Goal: Obtain resource: Obtain resource

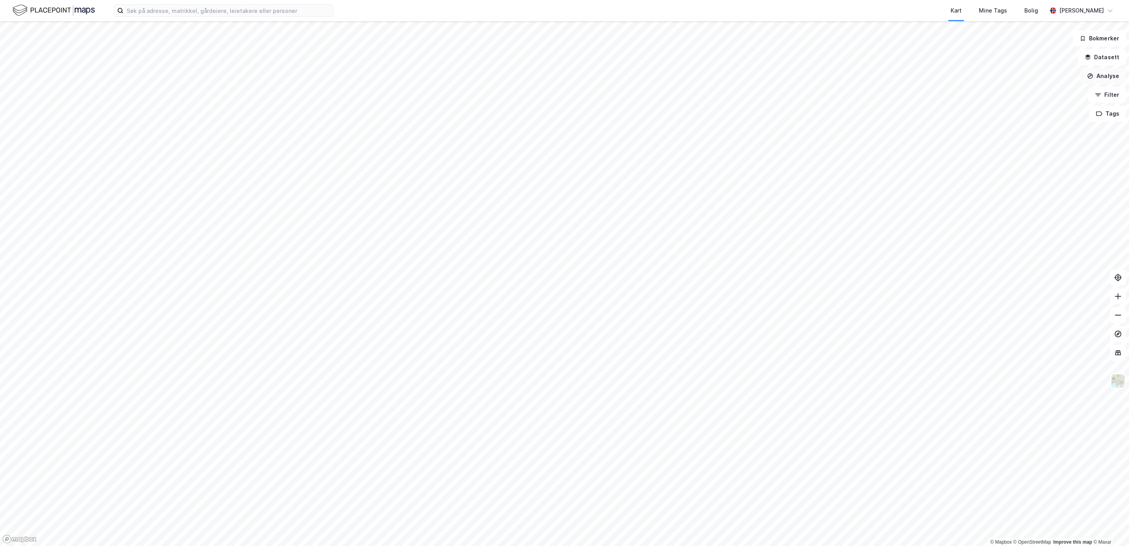
click at [1106, 75] on button "Analyse" at bounding box center [1103, 76] width 45 height 16
click at [1104, 95] on button "Filter" at bounding box center [1108, 95] width 38 height 16
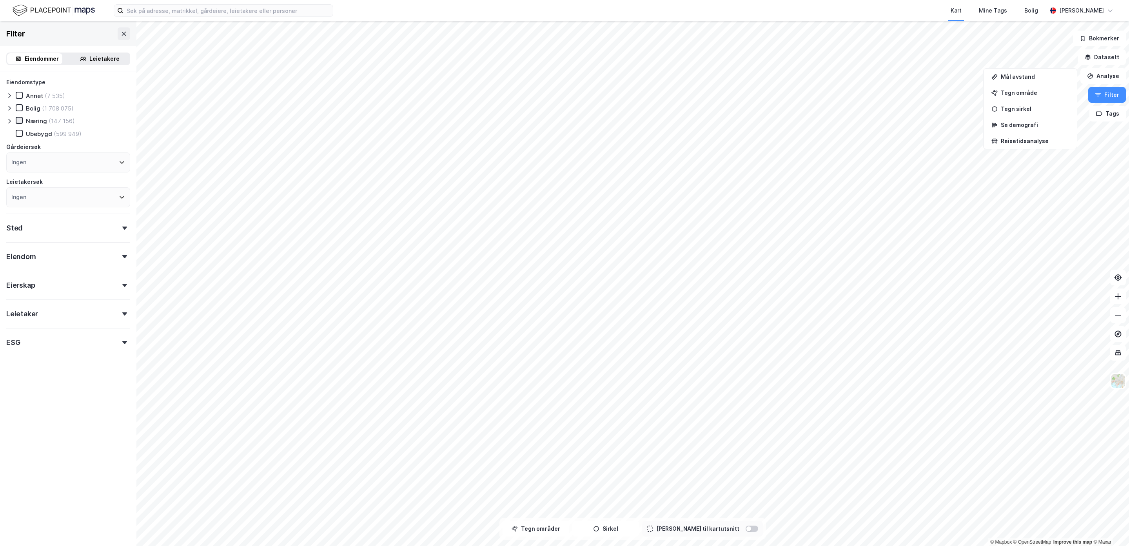
click at [20, 120] on icon at bounding box center [18, 120] width 5 height 5
click at [67, 162] on div "Ingen" at bounding box center [68, 163] width 124 height 20
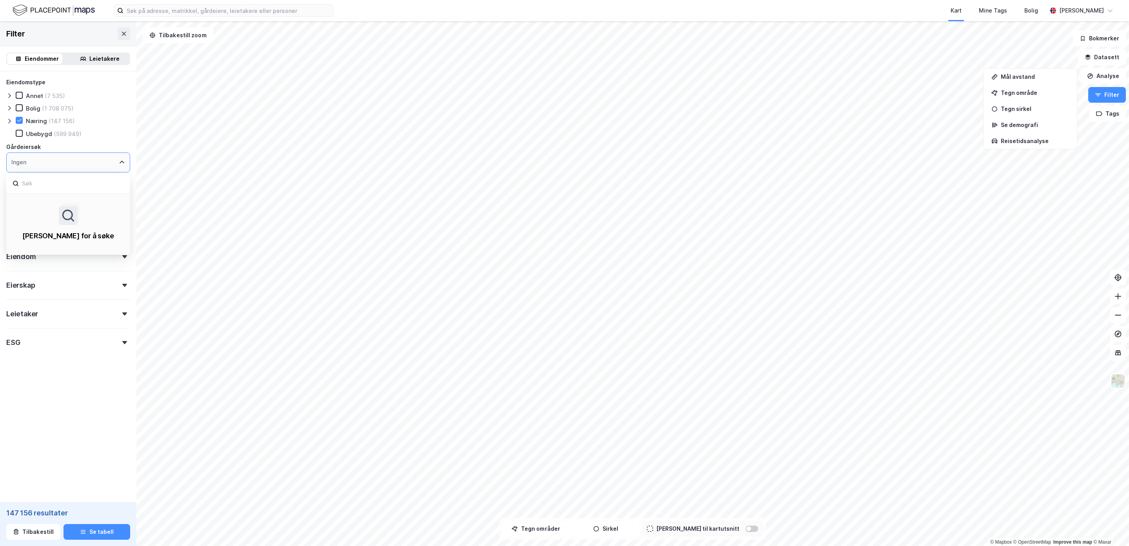
click at [66, 160] on div "Ingen" at bounding box center [68, 163] width 124 height 20
click at [29, 182] on input at bounding box center [72, 183] width 103 height 11
type input "[PERSON_NAME]"
click at [16, 220] on icon at bounding box center [15, 218] width 5 height 5
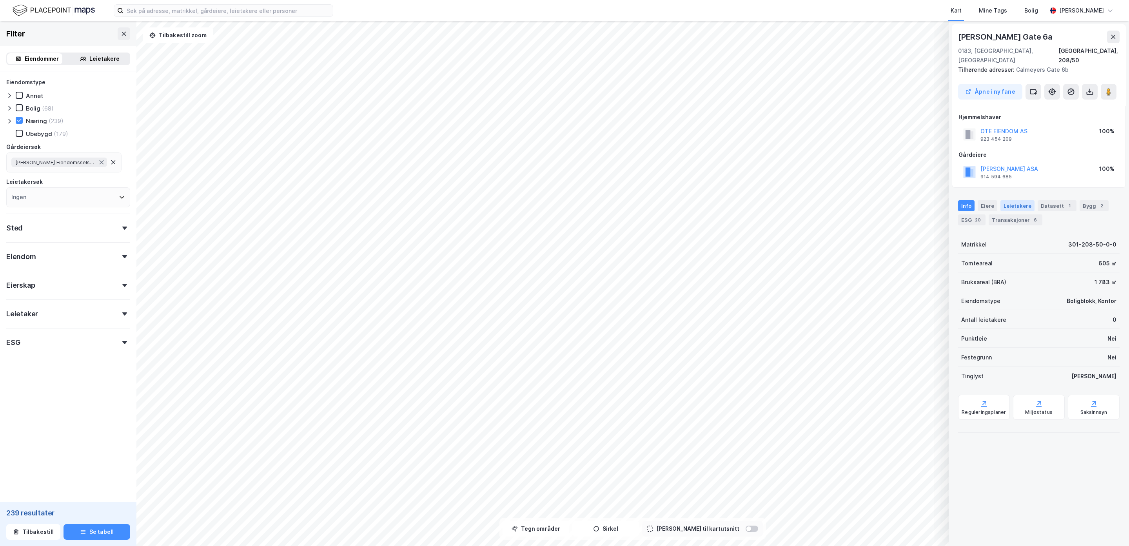
click at [1015, 200] on div "Leietakere" at bounding box center [1018, 205] width 34 height 11
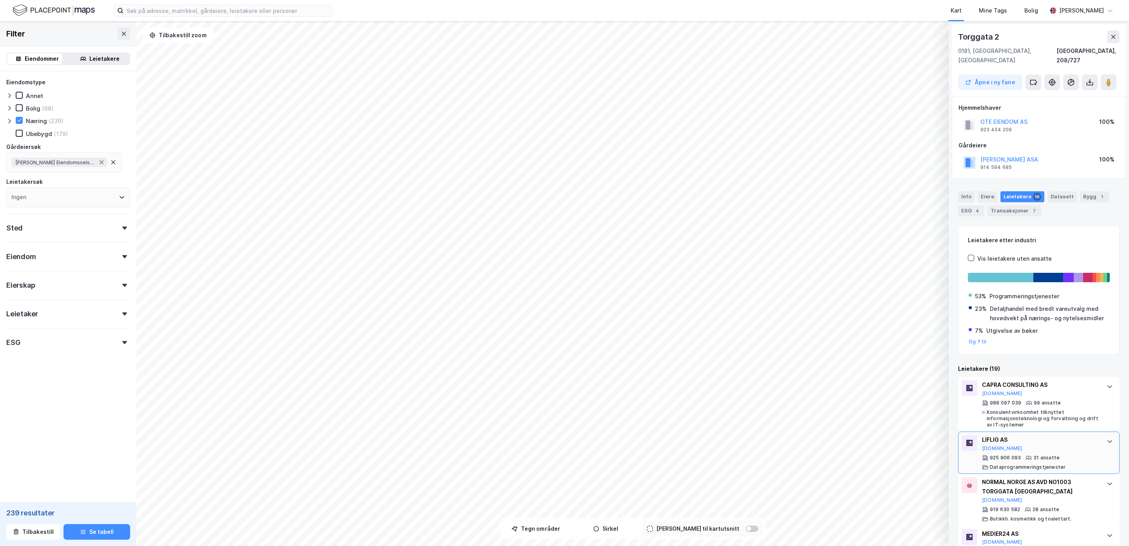
click at [1107, 438] on icon at bounding box center [1110, 441] width 6 height 6
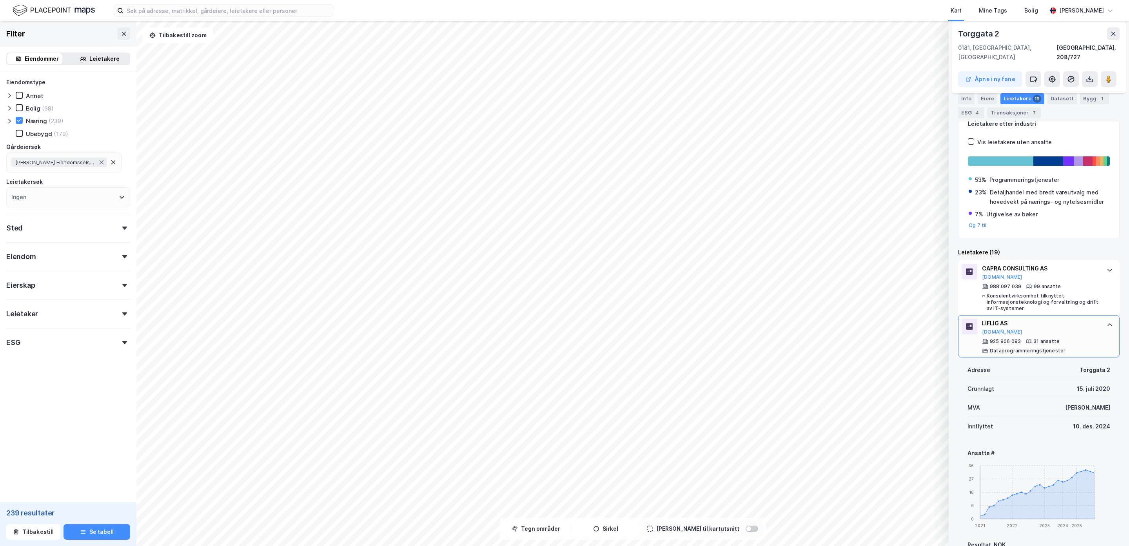
scroll to position [118, 0]
click at [1104, 263] on div at bounding box center [1110, 269] width 13 height 13
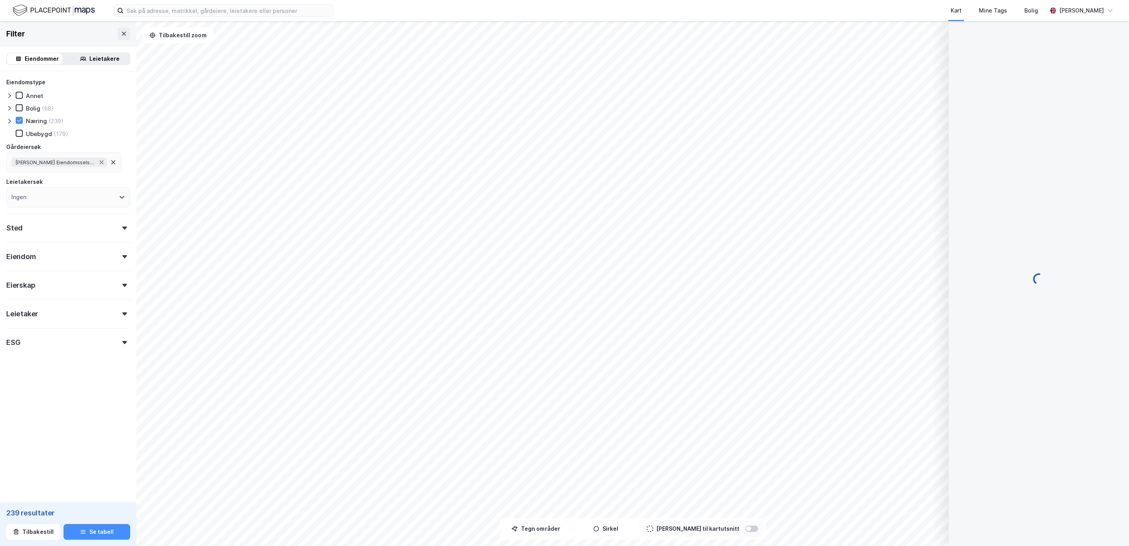
scroll to position [0, 0]
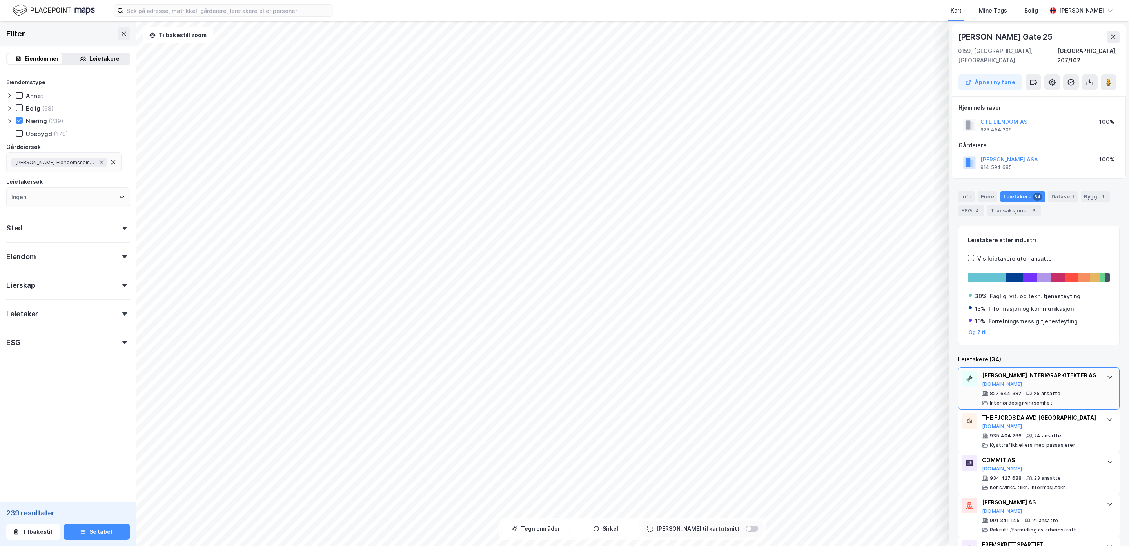
click at [1107, 374] on icon at bounding box center [1110, 377] width 6 height 6
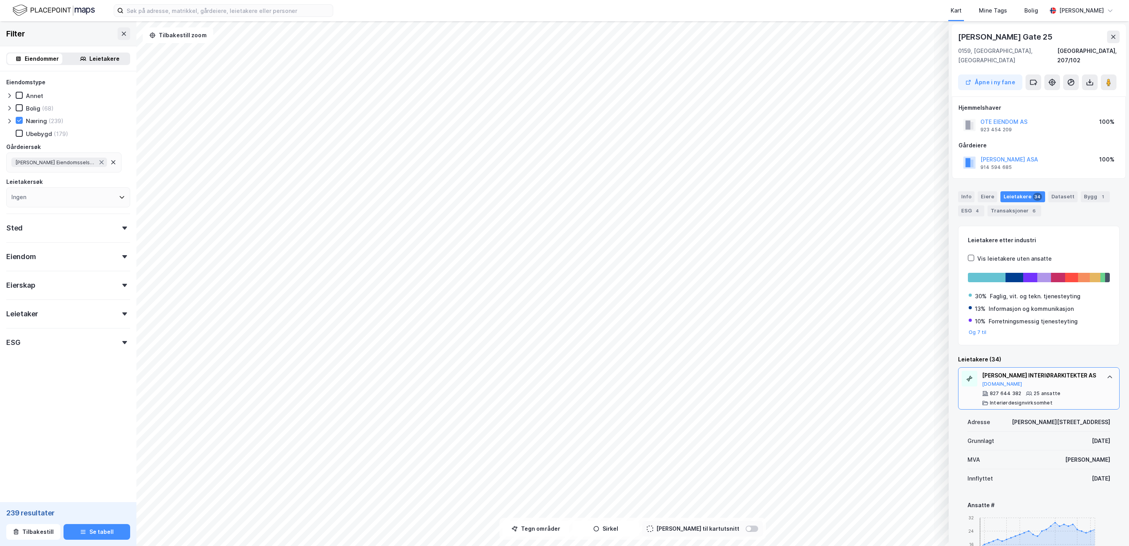
click at [1107, 374] on icon at bounding box center [1110, 377] width 6 height 6
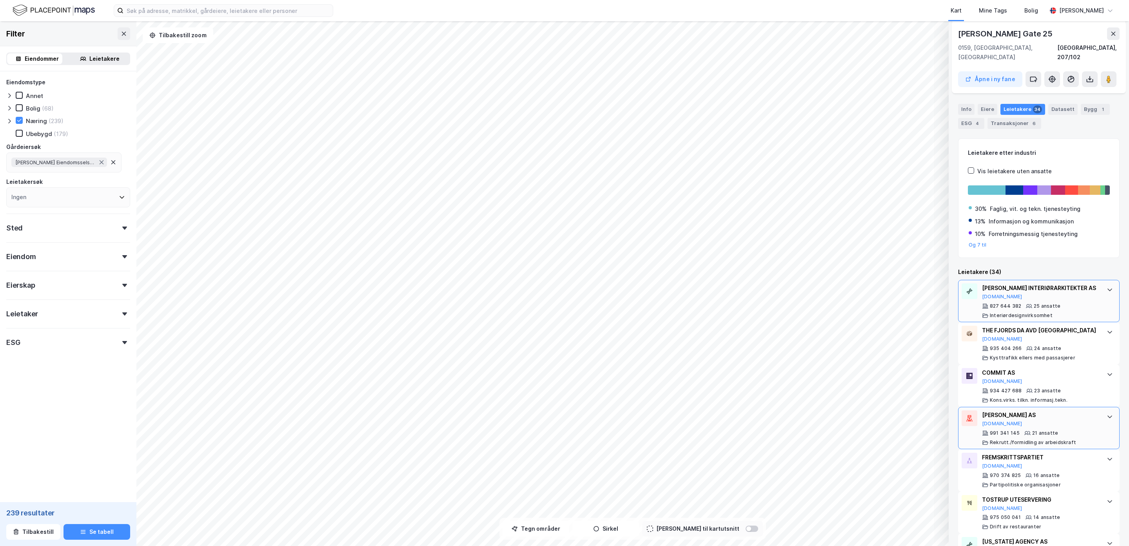
scroll to position [118, 0]
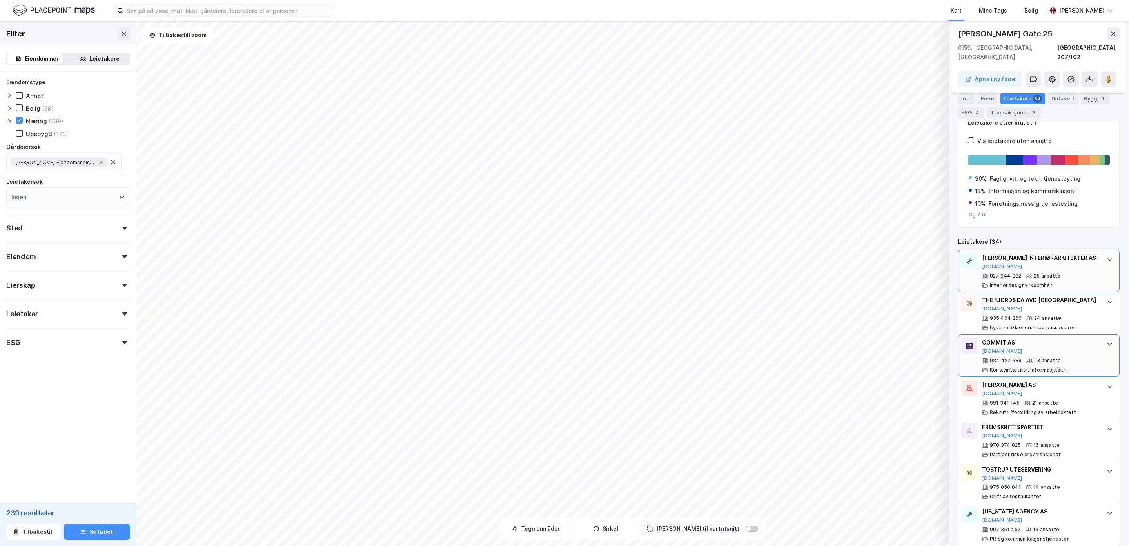
click at [1108, 343] on icon at bounding box center [1110, 344] width 5 height 3
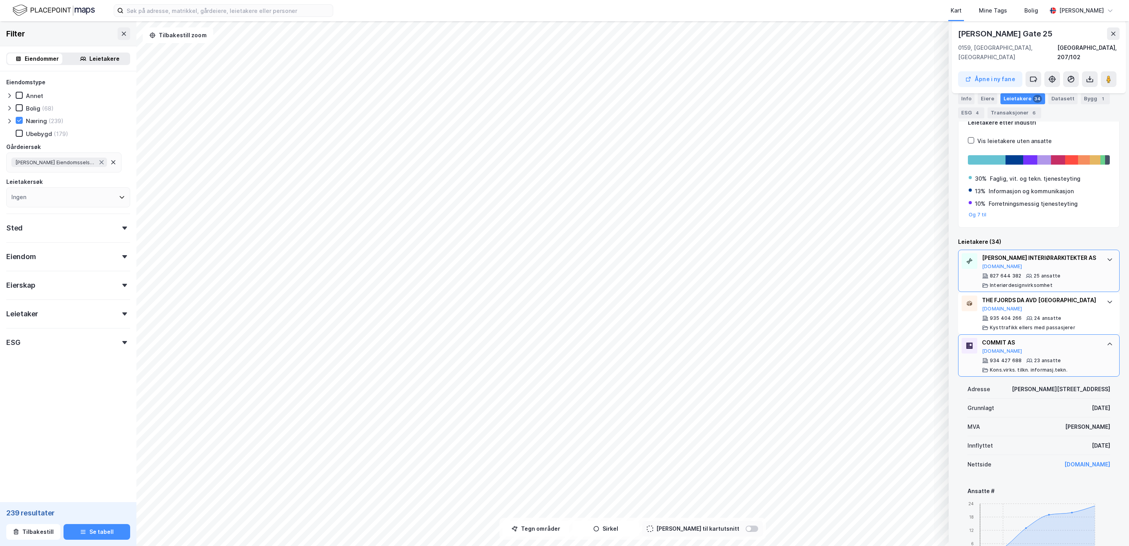
click at [1108, 343] on icon at bounding box center [1110, 344] width 5 height 3
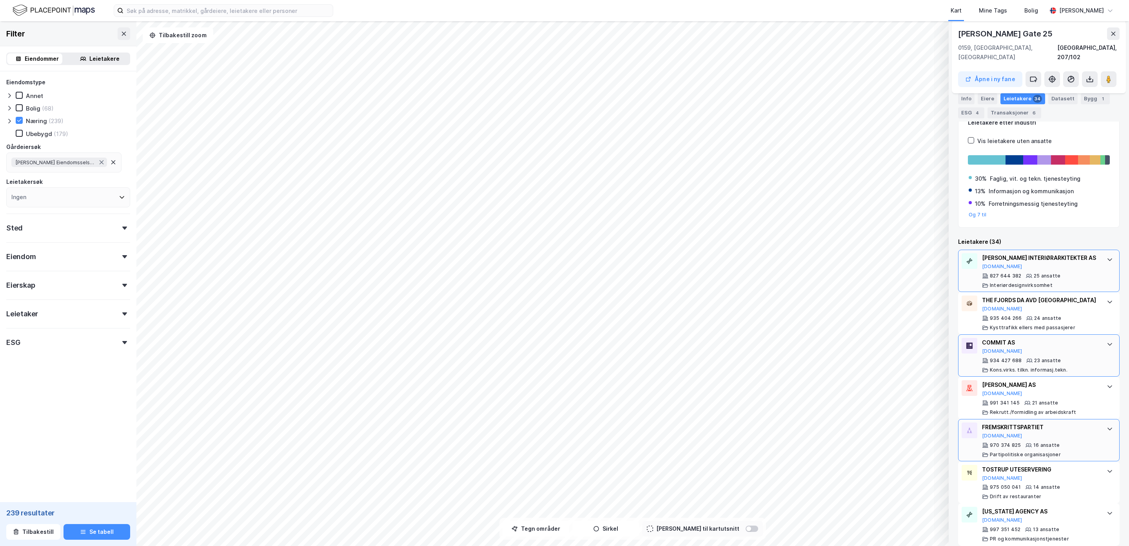
scroll to position [176, 0]
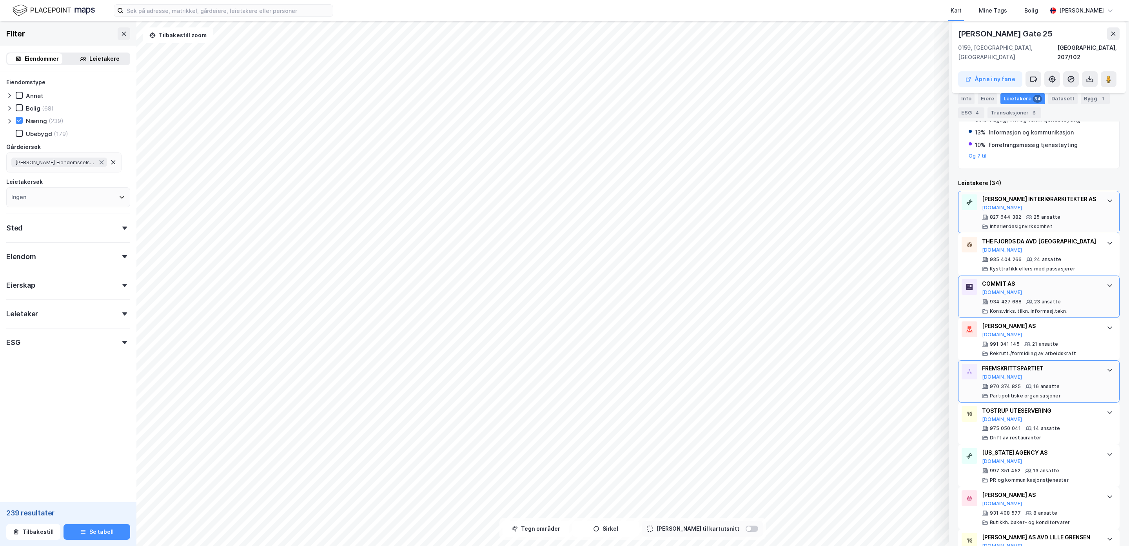
click at [1092, 362] on div "FREMSKRITTSPARTIET [DOMAIN_NAME] 970 374 825 16 ansatte Partipolitiske organisa…" at bounding box center [1039, 381] width 162 height 42
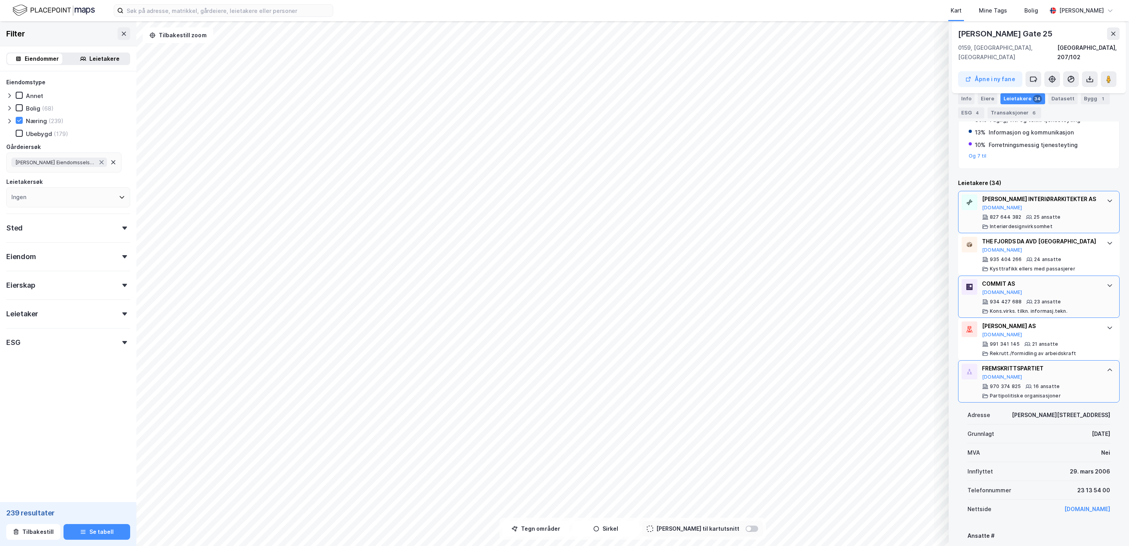
click at [1093, 362] on div "FREMSKRITTSPARTIET [DOMAIN_NAME] 970 374 825 16 ansatte Partipolitiske organisa…" at bounding box center [1039, 381] width 162 height 42
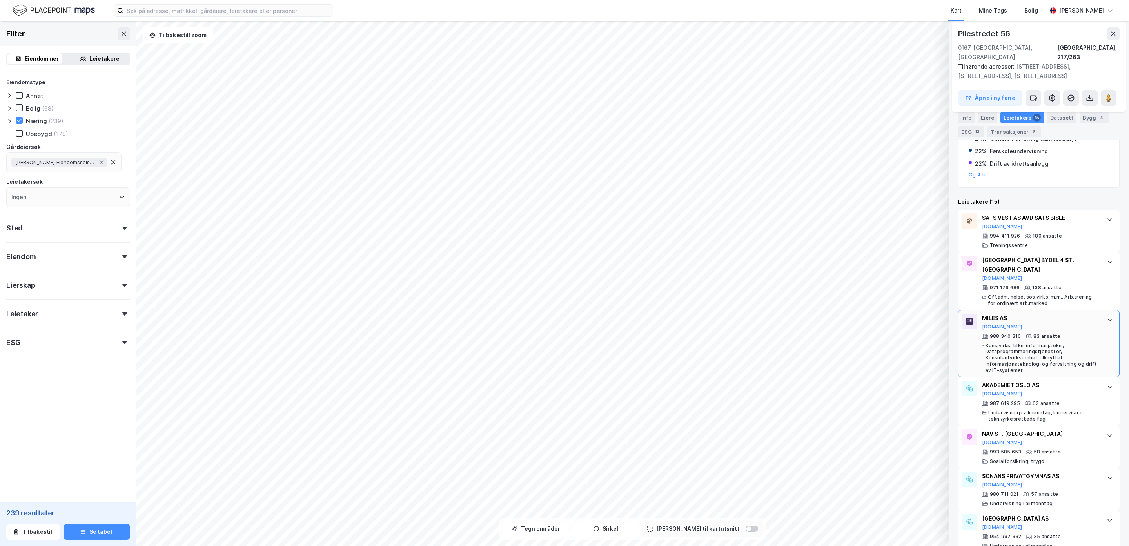
click at [1107, 317] on icon at bounding box center [1110, 320] width 6 height 6
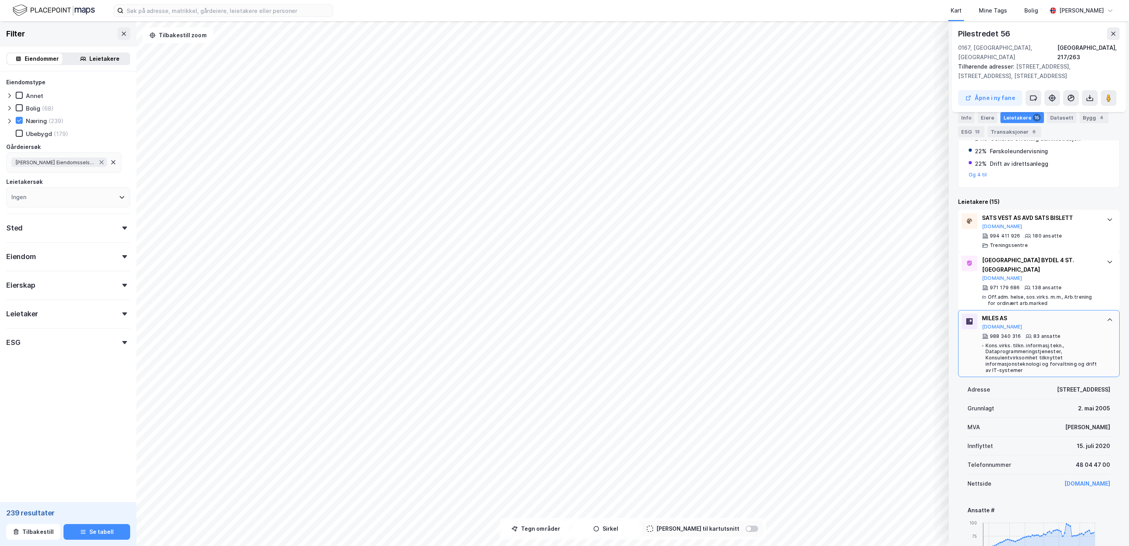
click at [1107, 317] on icon at bounding box center [1110, 320] width 6 height 6
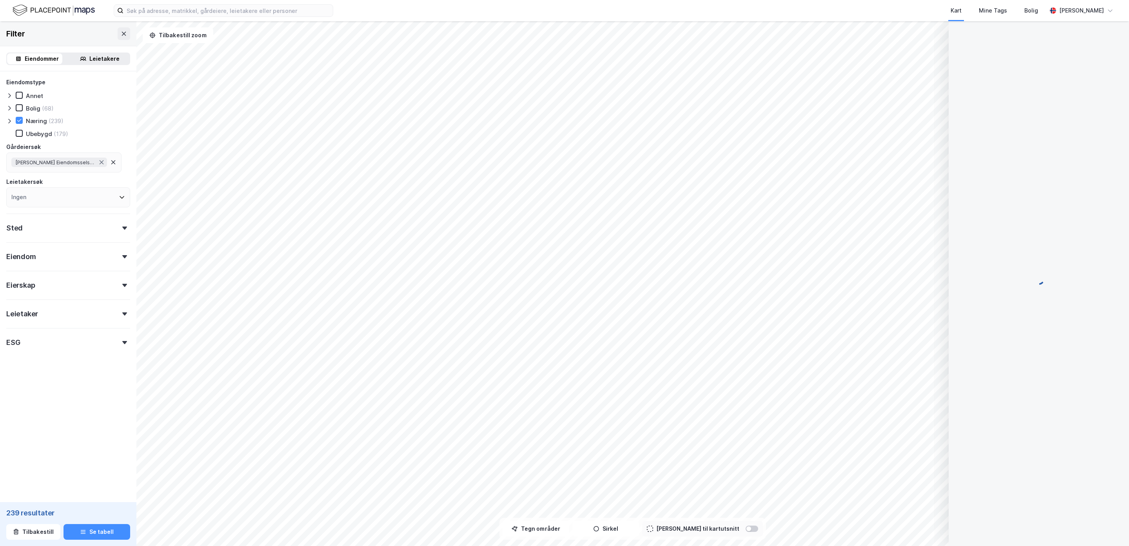
scroll to position [0, 0]
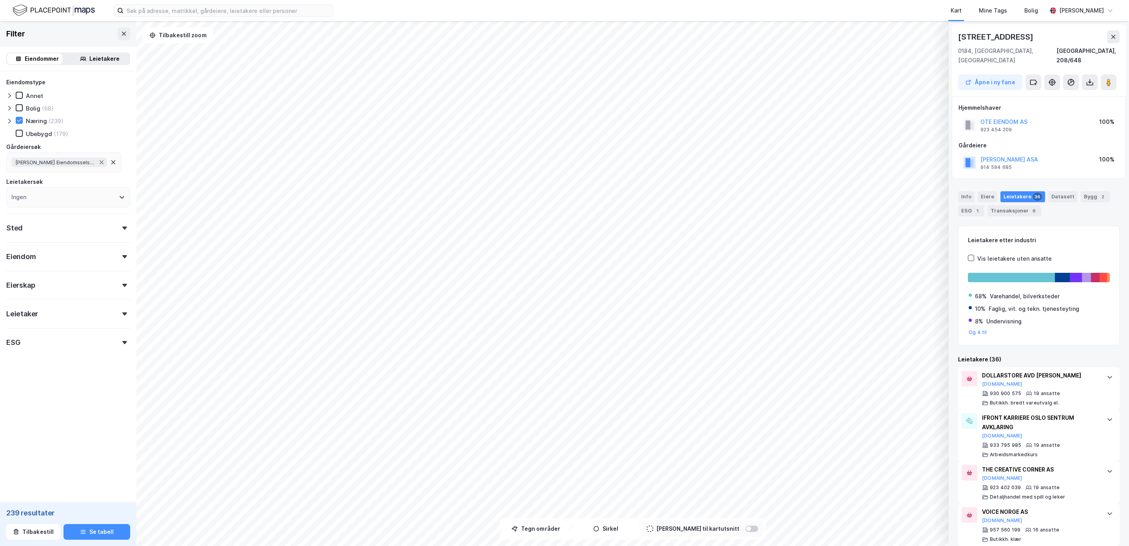
click at [113, 159] on icon at bounding box center [113, 162] width 6 height 6
click at [51, 158] on div "Ingen" at bounding box center [68, 163] width 124 height 20
click at [23, 160] on div "Ingen" at bounding box center [18, 162] width 15 height 9
click at [18, 159] on div "Ingen" at bounding box center [18, 162] width 15 height 9
click at [20, 166] on div "Ingen" at bounding box center [18, 162] width 15 height 9
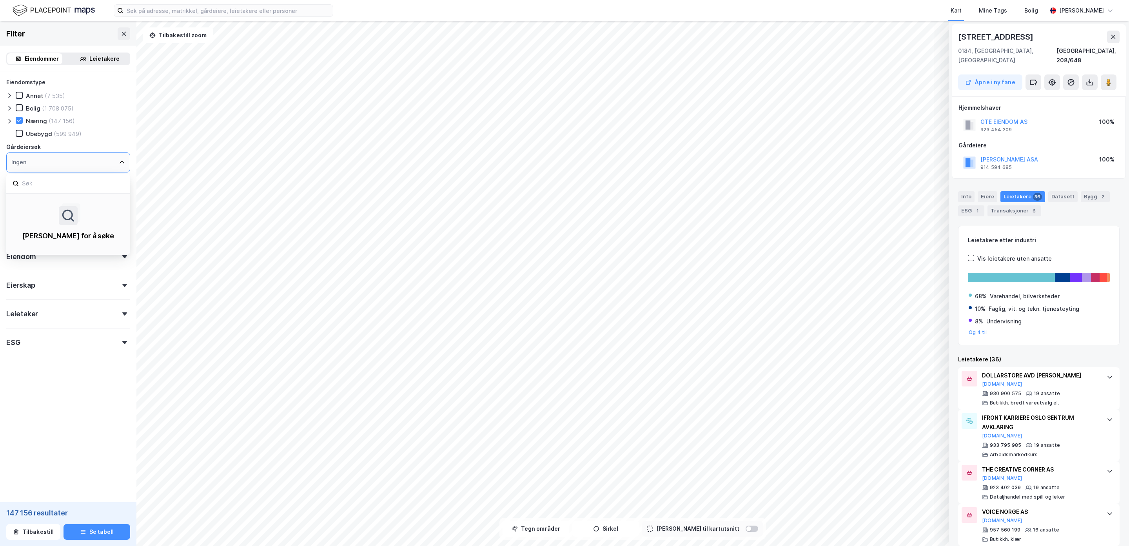
click at [20, 159] on div "Ingen" at bounding box center [18, 162] width 15 height 9
click at [31, 183] on input at bounding box center [72, 183] width 103 height 11
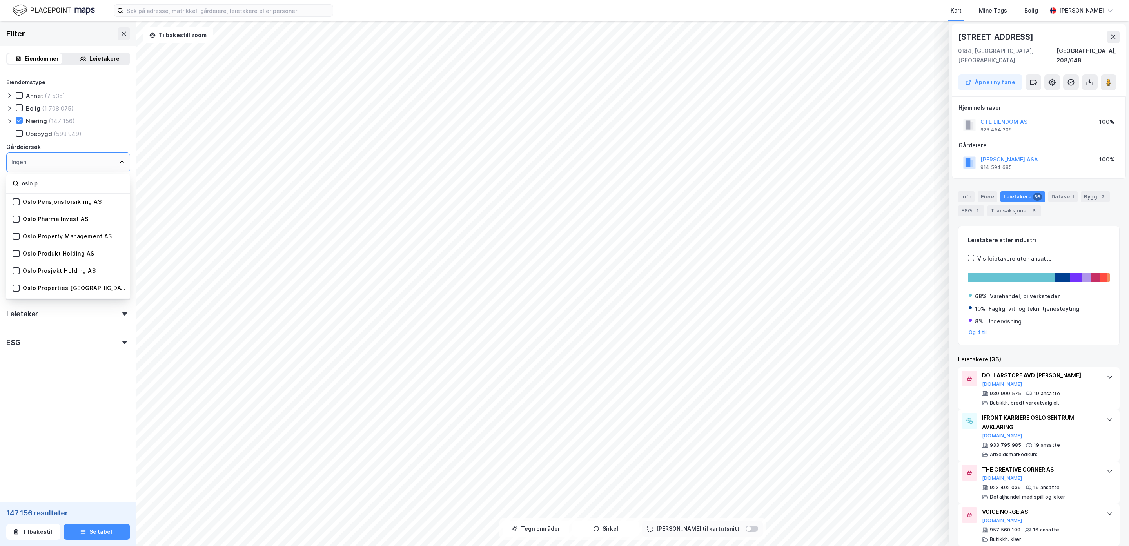
type input "oslo p"
click at [45, 200] on div "Oslo Pensjonsforsikring AS" at bounding box center [62, 201] width 79 height 7
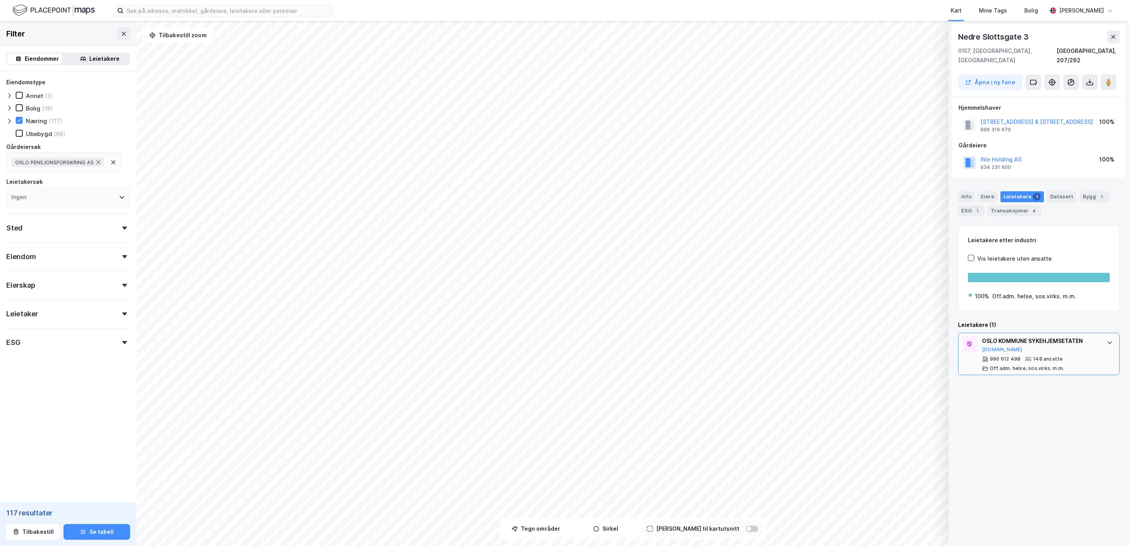
click at [1107, 340] on icon at bounding box center [1110, 343] width 6 height 6
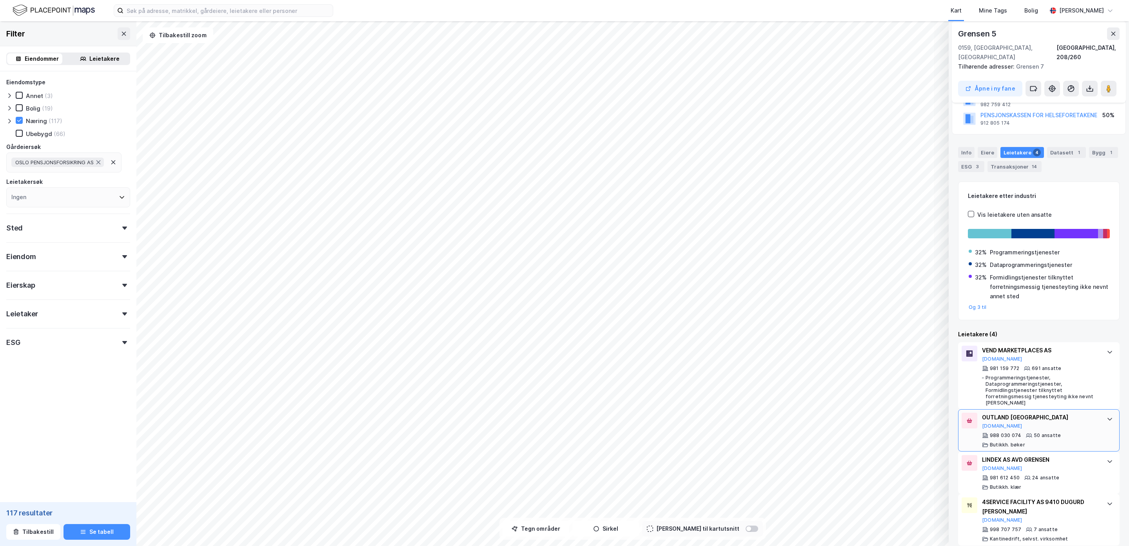
scroll to position [74, 0]
click at [1104, 411] on div at bounding box center [1110, 417] width 13 height 13
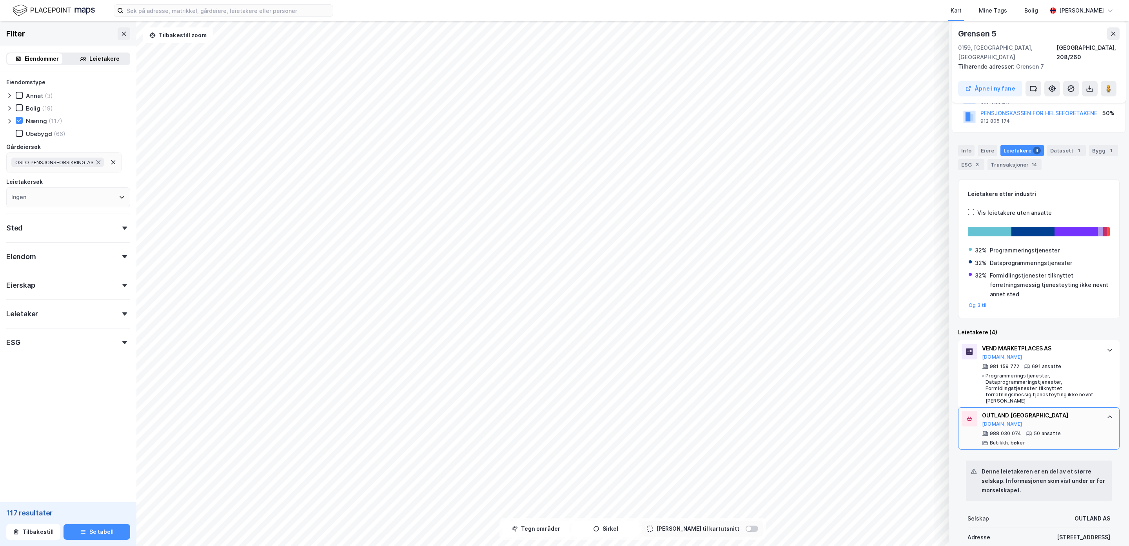
click at [1104, 411] on div at bounding box center [1110, 417] width 13 height 13
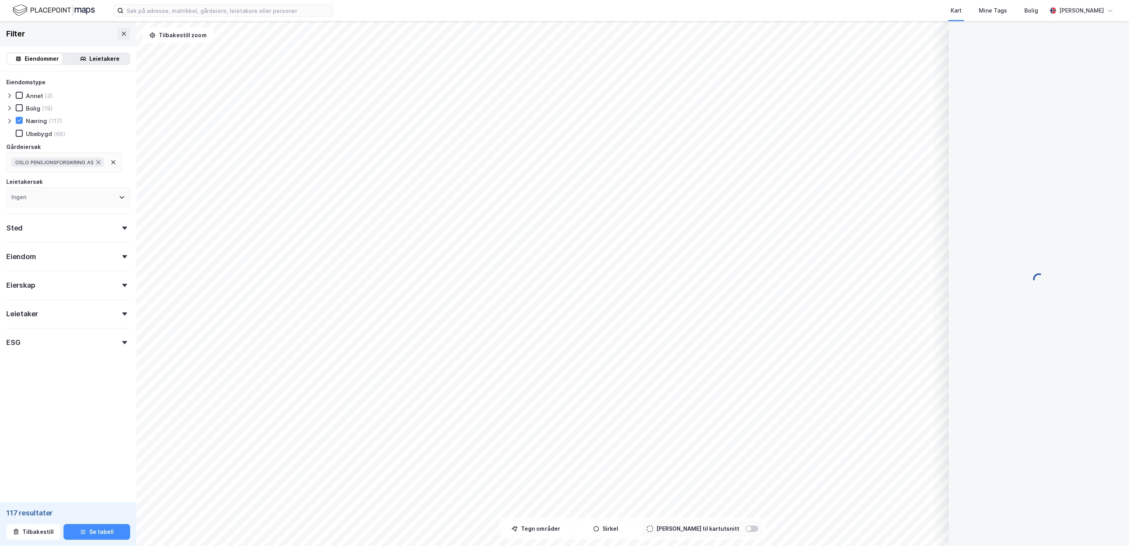
scroll to position [0, 0]
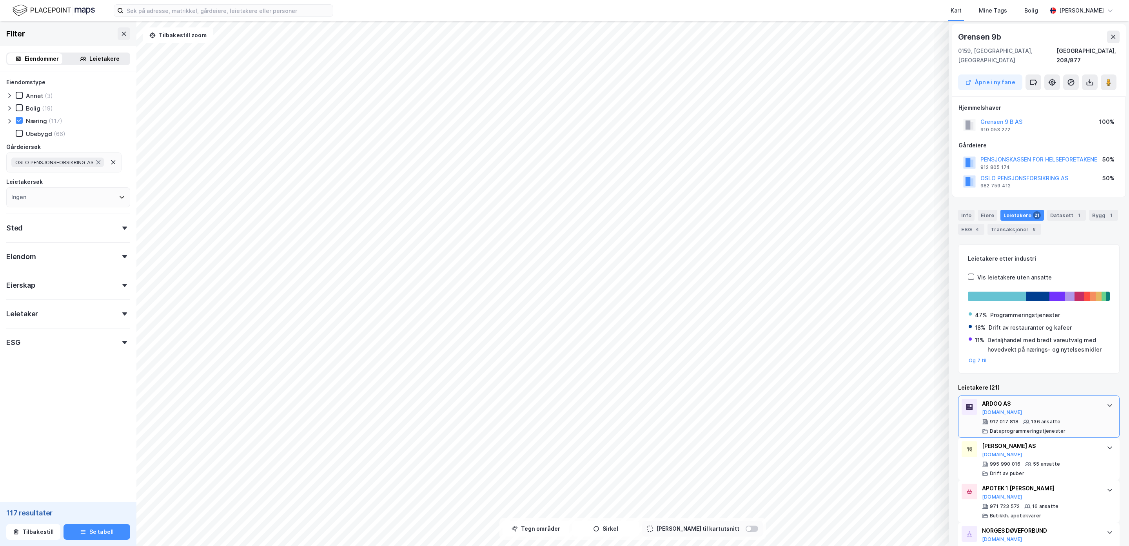
click at [1107, 402] on icon at bounding box center [1110, 405] width 6 height 6
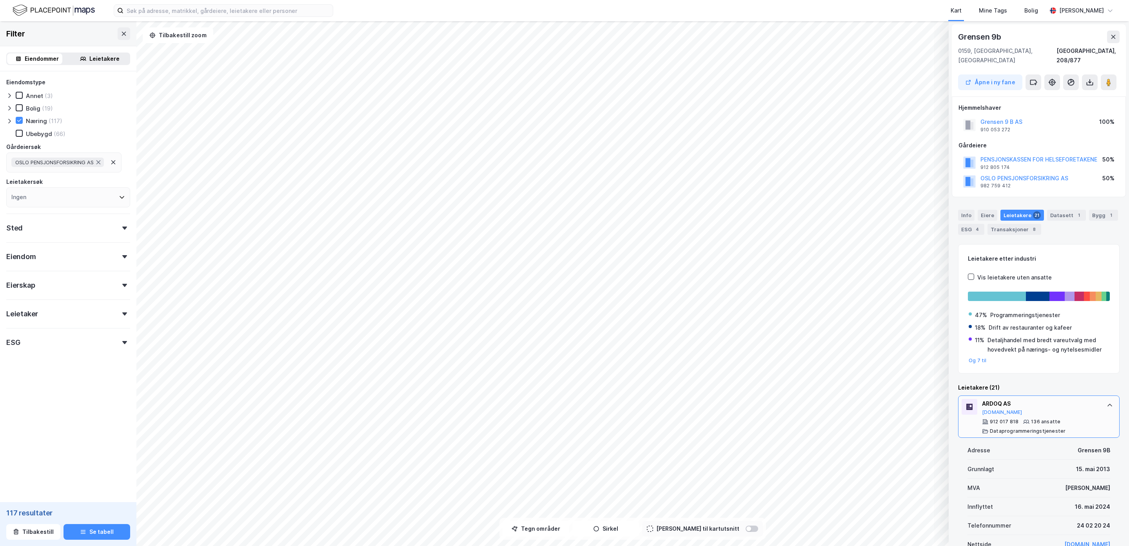
click at [1107, 402] on icon at bounding box center [1110, 405] width 6 height 6
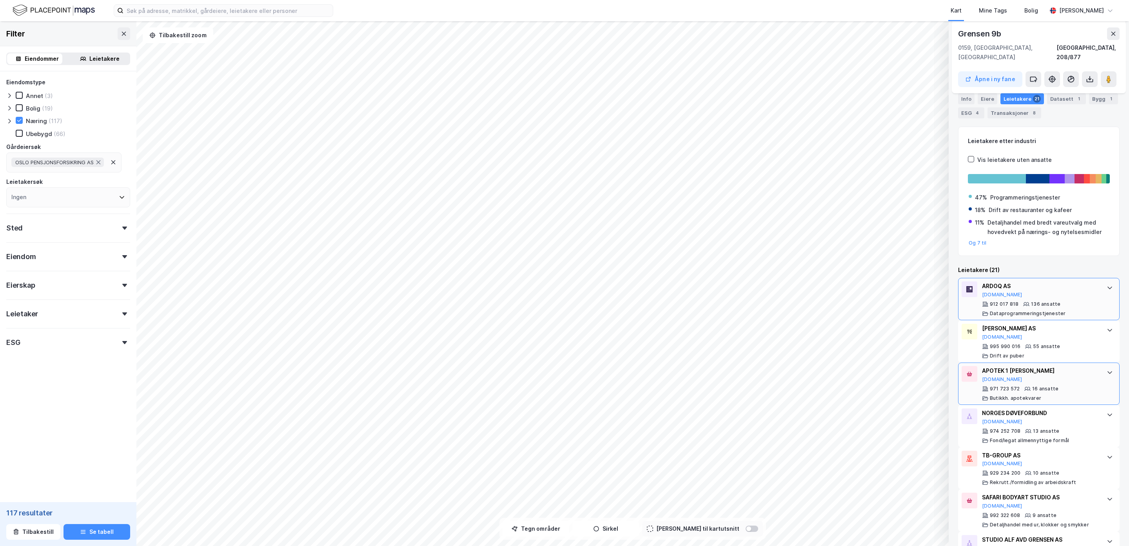
scroll to position [176, 0]
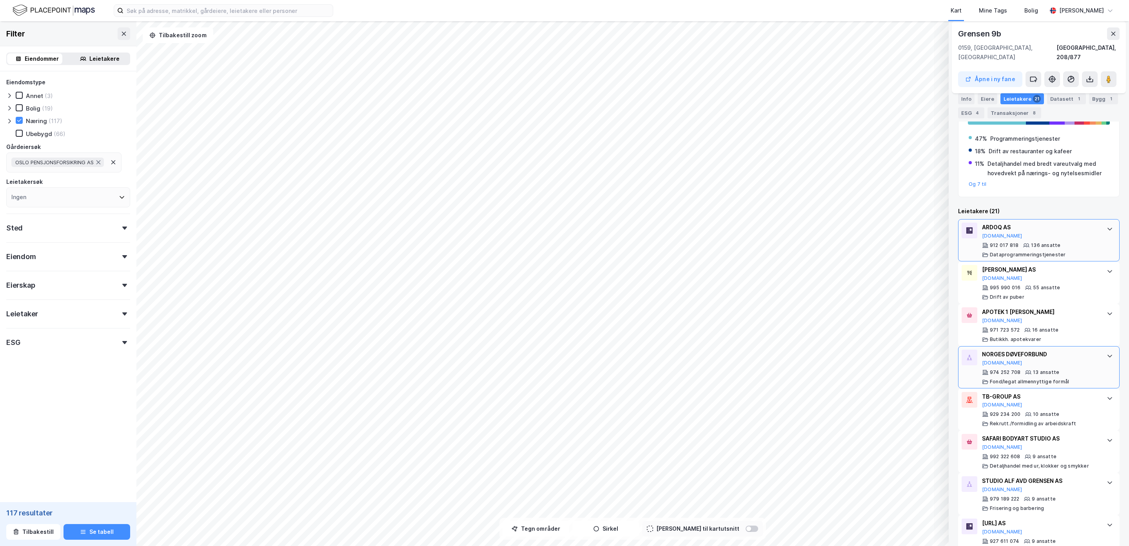
click at [1106, 350] on div at bounding box center [1110, 356] width 13 height 13
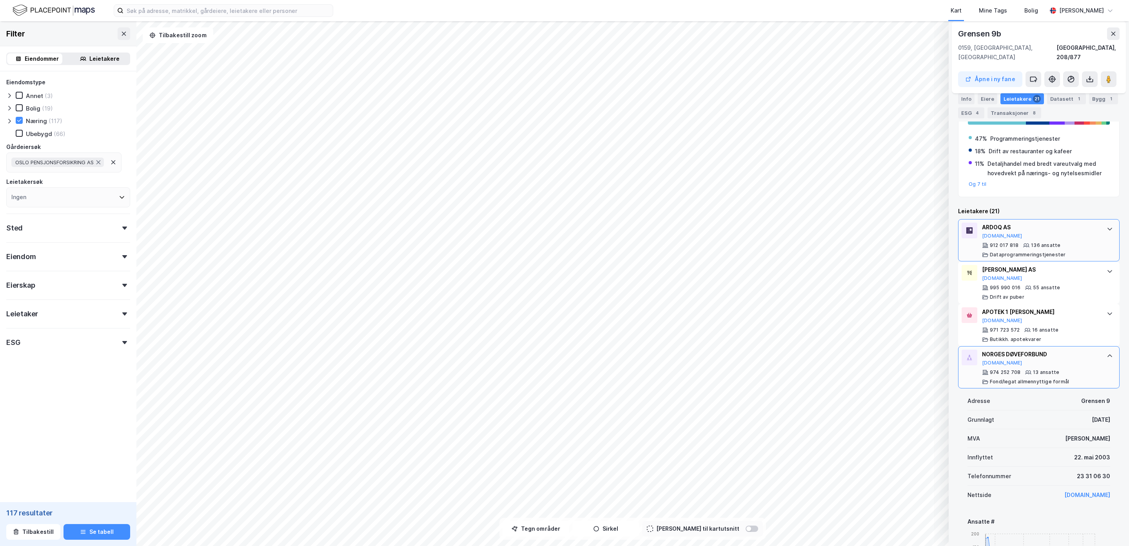
click at [1107, 353] on icon at bounding box center [1110, 356] width 6 height 6
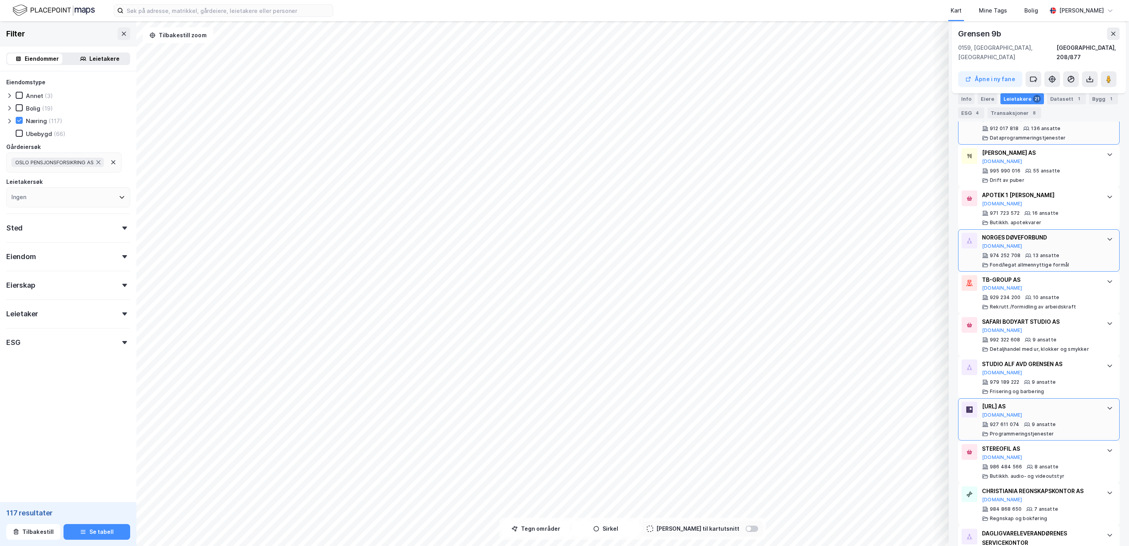
scroll to position [294, 0]
drag, startPoint x: 112, startPoint y: 160, endPoint x: 105, endPoint y: 159, distance: 6.8
click at [111, 160] on icon at bounding box center [113, 162] width 6 height 6
click at [17, 160] on div "Ingen" at bounding box center [18, 162] width 15 height 9
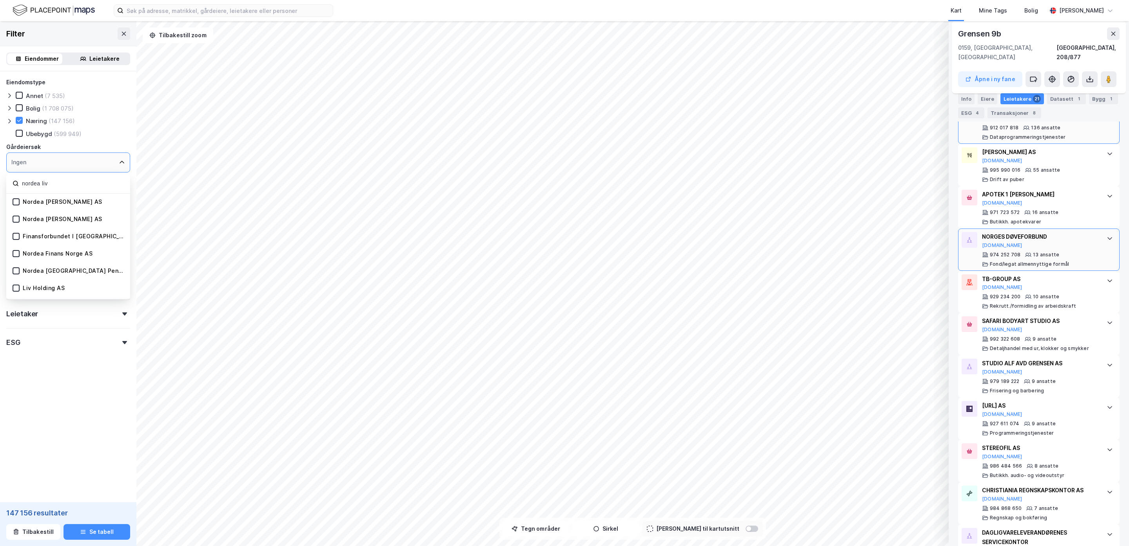
type input "nordea liv"
click at [33, 216] on div "Nordea [PERSON_NAME] AS" at bounding box center [63, 219] width 80 height 7
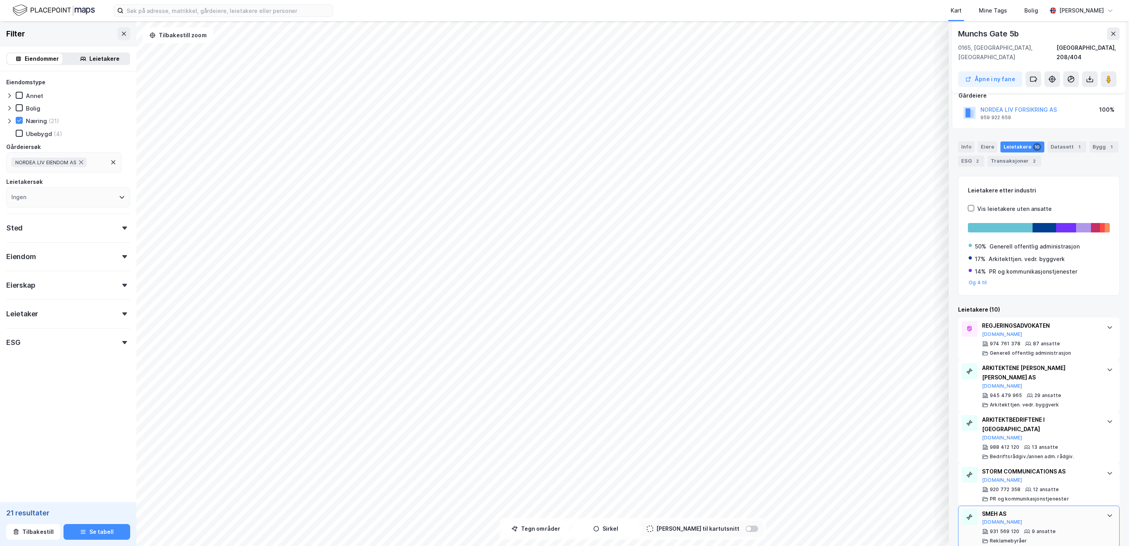
scroll to position [118, 0]
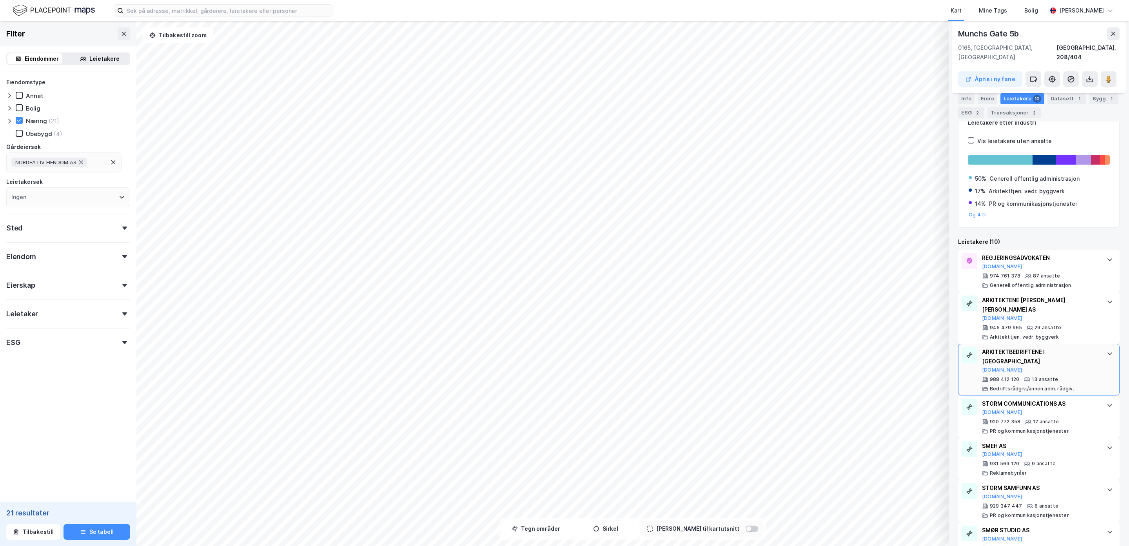
click at [1107, 351] on icon at bounding box center [1110, 354] width 6 height 6
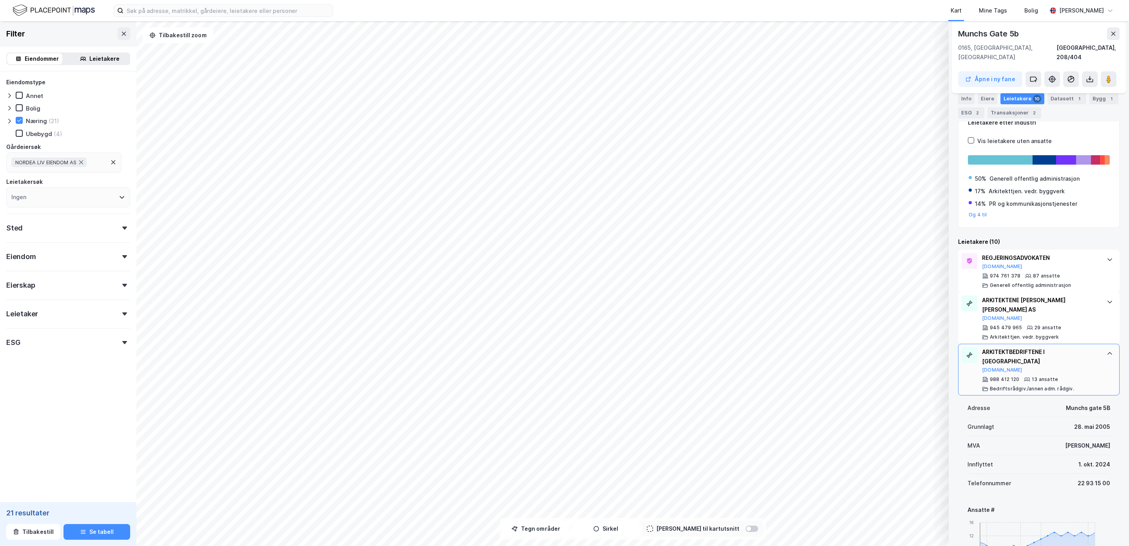
click at [1108, 352] on icon at bounding box center [1110, 353] width 5 height 3
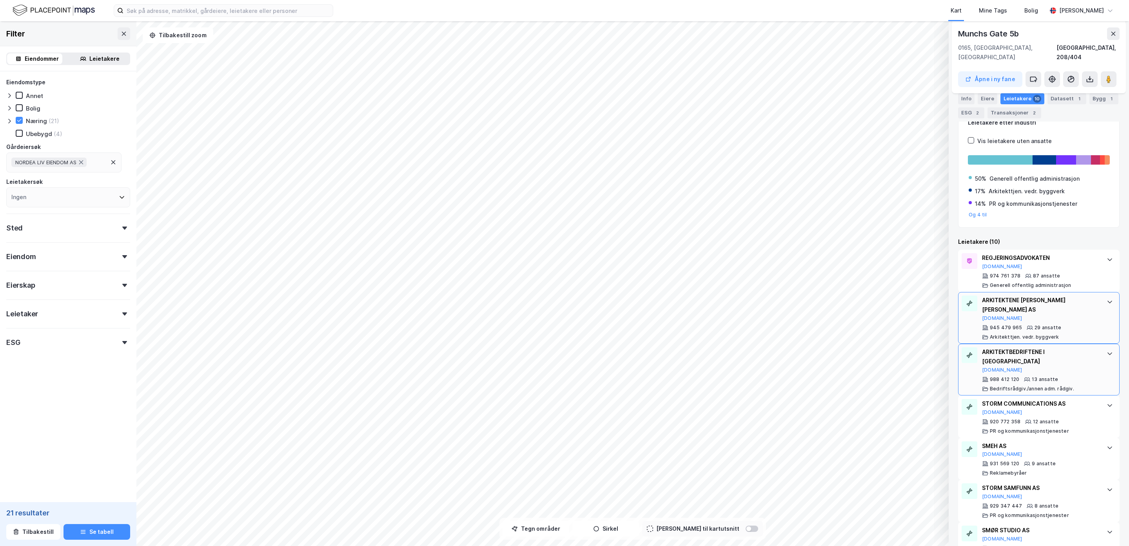
click at [1108, 301] on icon at bounding box center [1110, 302] width 5 height 3
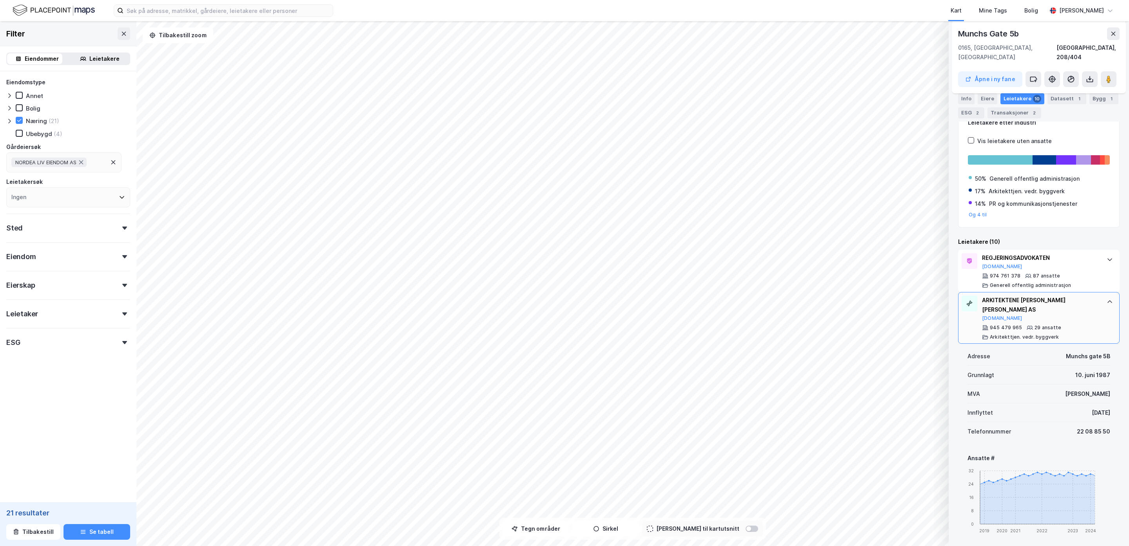
click at [1107, 299] on icon at bounding box center [1110, 302] width 6 height 6
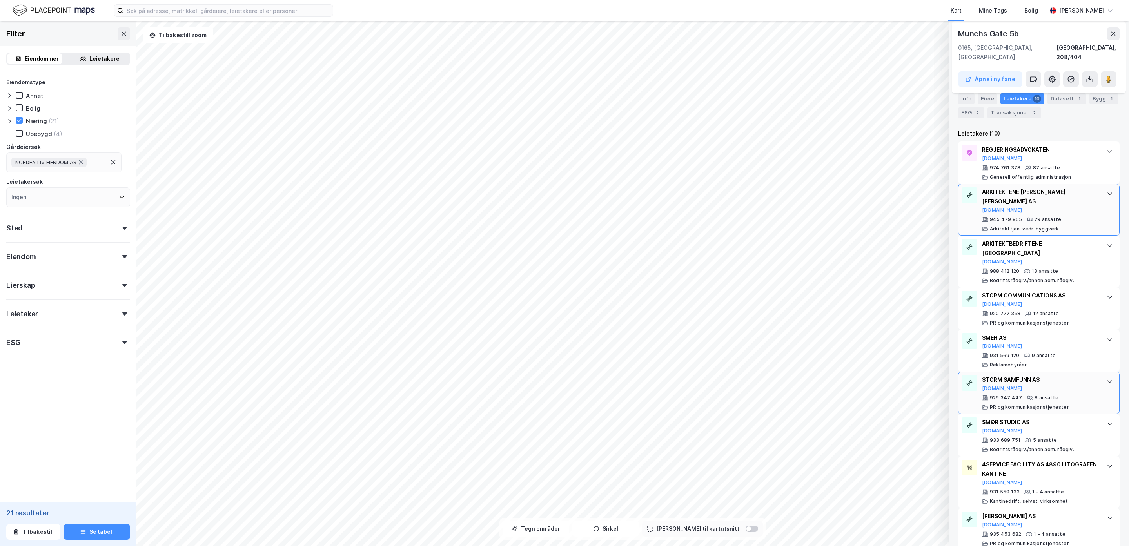
scroll to position [235, 0]
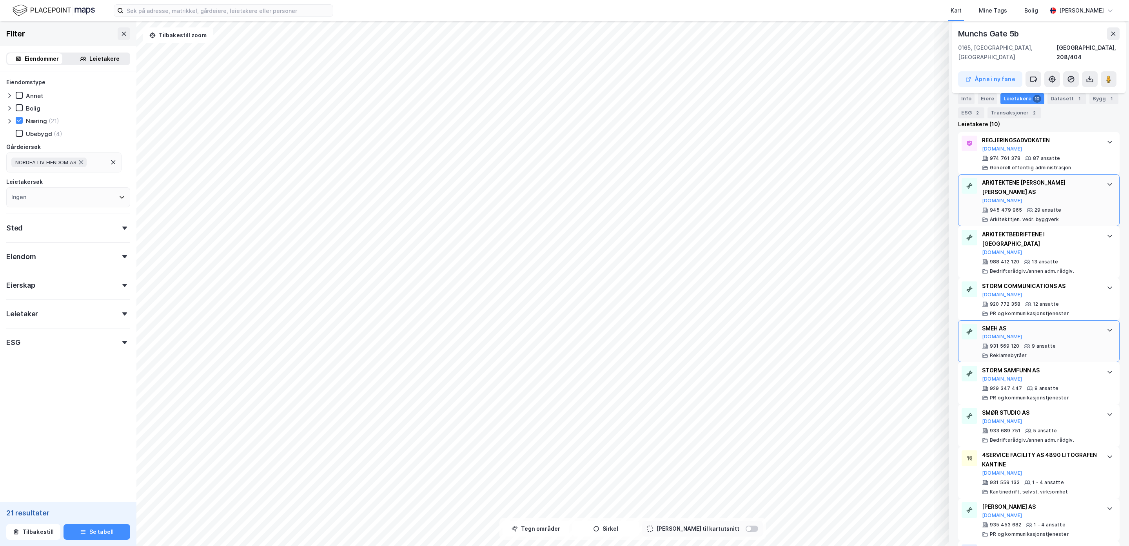
click at [1107, 327] on icon at bounding box center [1110, 330] width 6 height 6
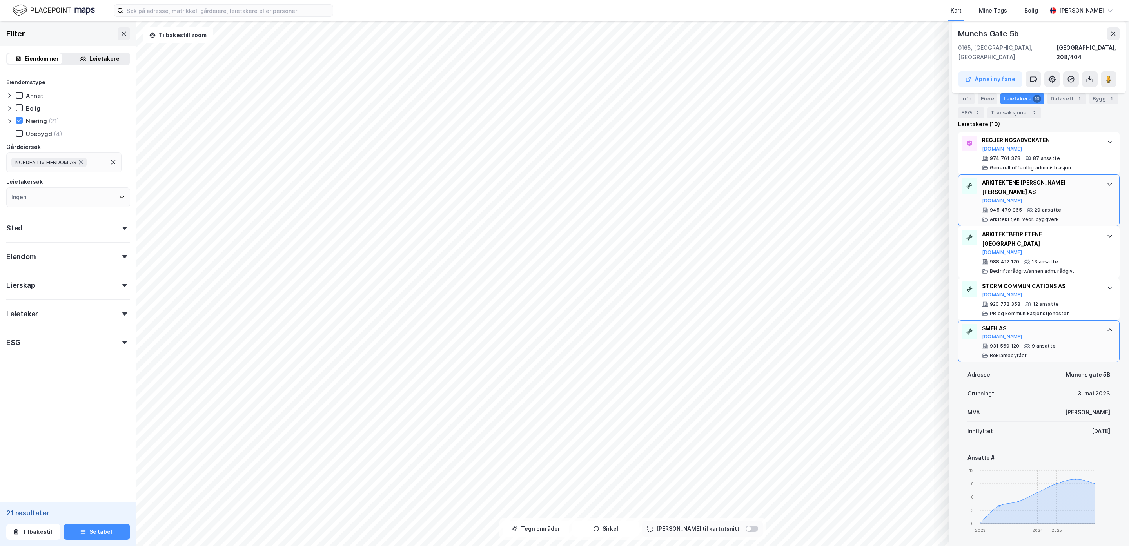
click at [1107, 327] on icon at bounding box center [1110, 330] width 6 height 6
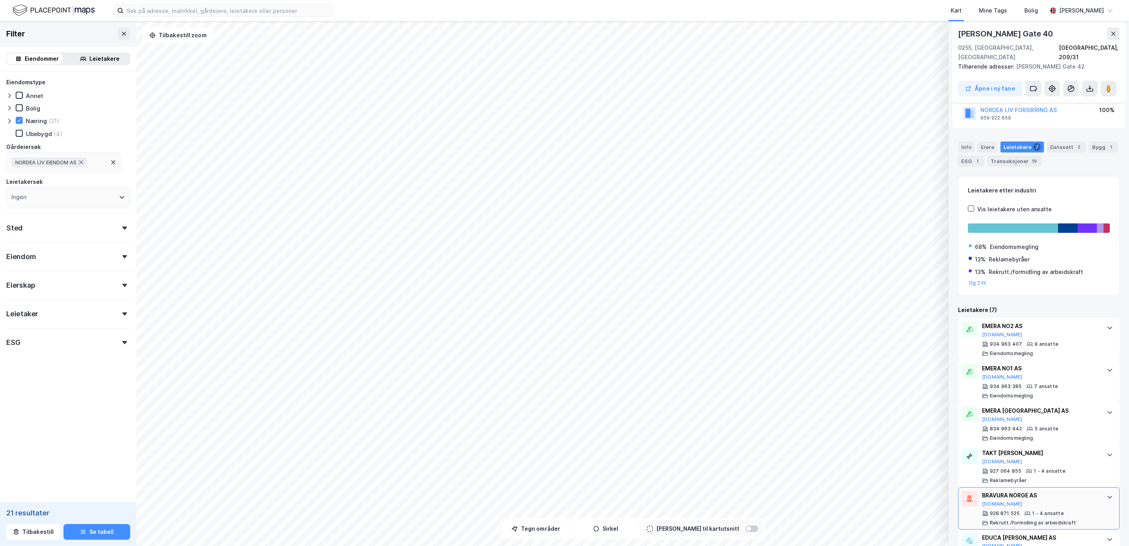
scroll to position [130, 0]
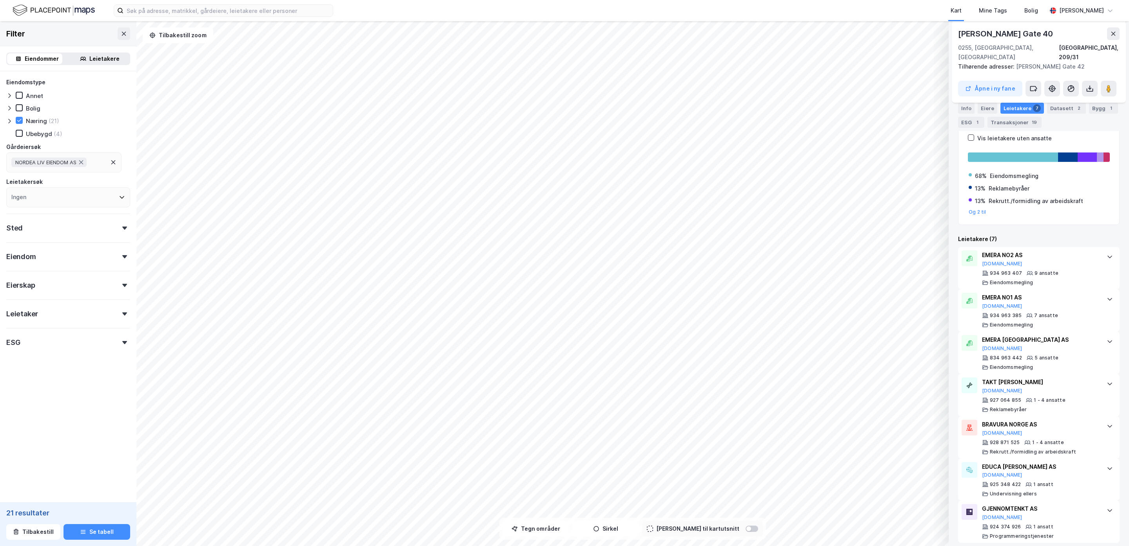
click at [111, 160] on icon at bounding box center [113, 162] width 6 height 6
click at [52, 158] on div "Ingen" at bounding box center [68, 163] width 124 height 20
type input "dnb"
click at [46, 250] on div "Dnb Livsforsikring AS" at bounding box center [54, 253] width 62 height 7
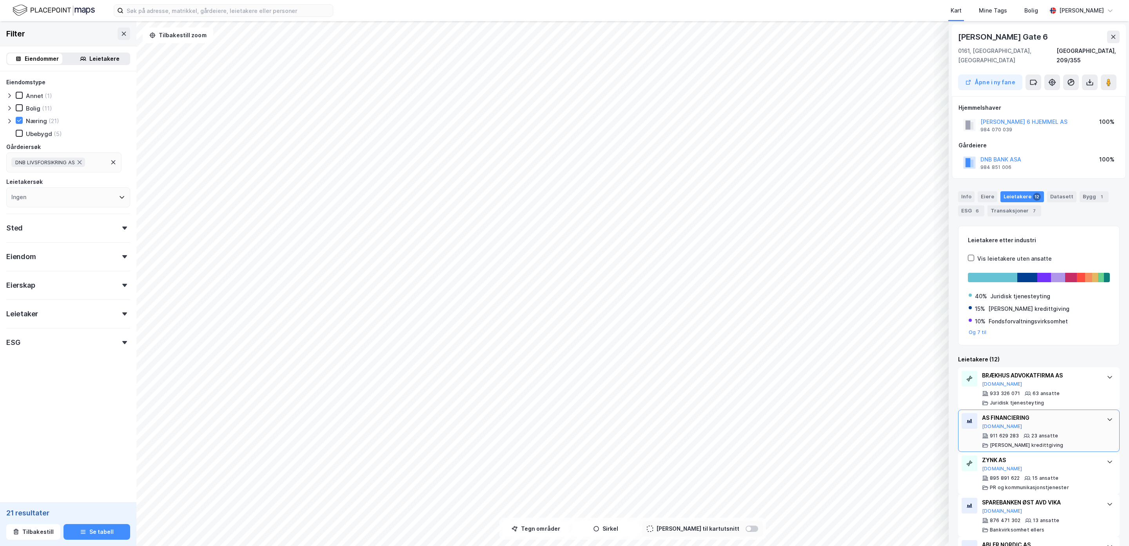
click at [1107, 416] on icon at bounding box center [1110, 419] width 6 height 6
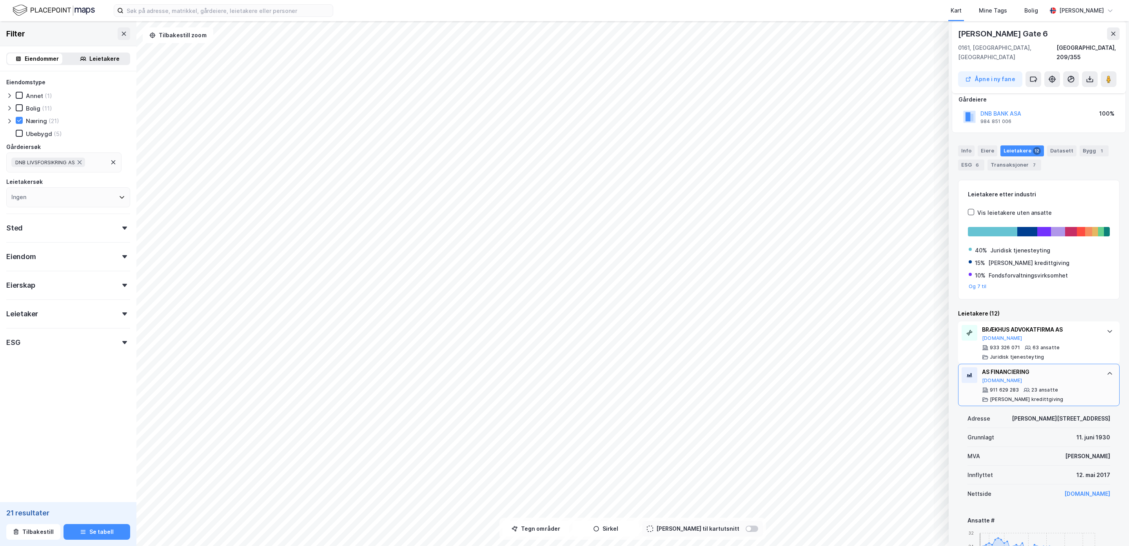
scroll to position [118, 0]
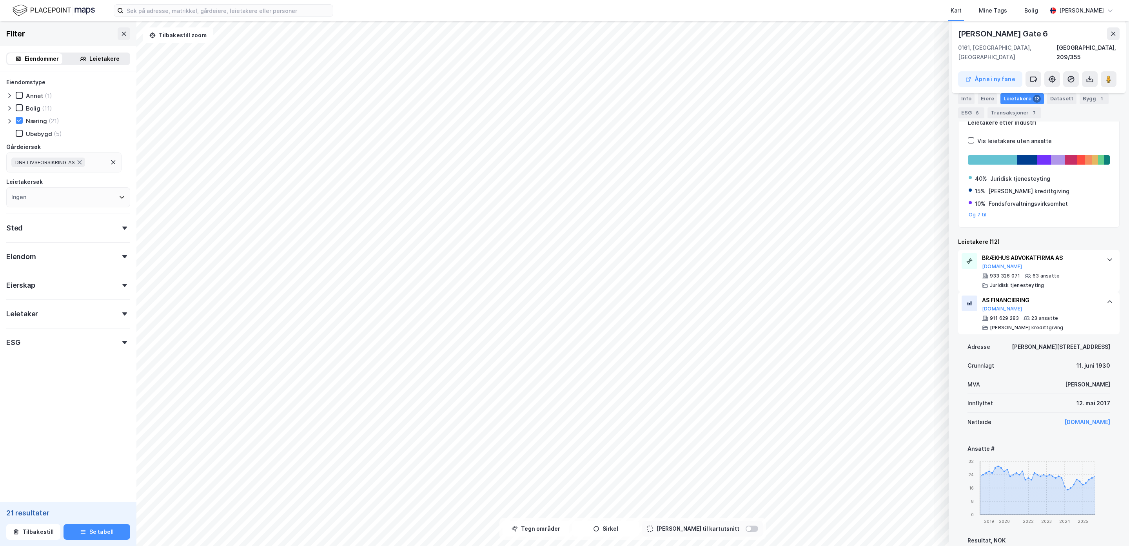
click at [1107, 299] on icon at bounding box center [1110, 302] width 6 height 6
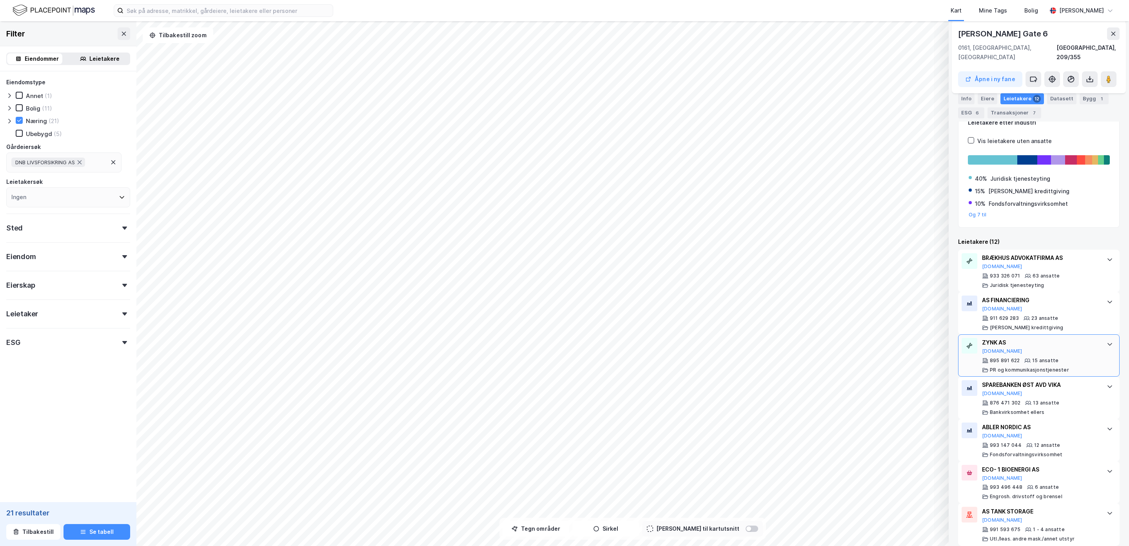
click at [1080, 340] on div "ZYNK AS [DOMAIN_NAME]" at bounding box center [1040, 346] width 117 height 16
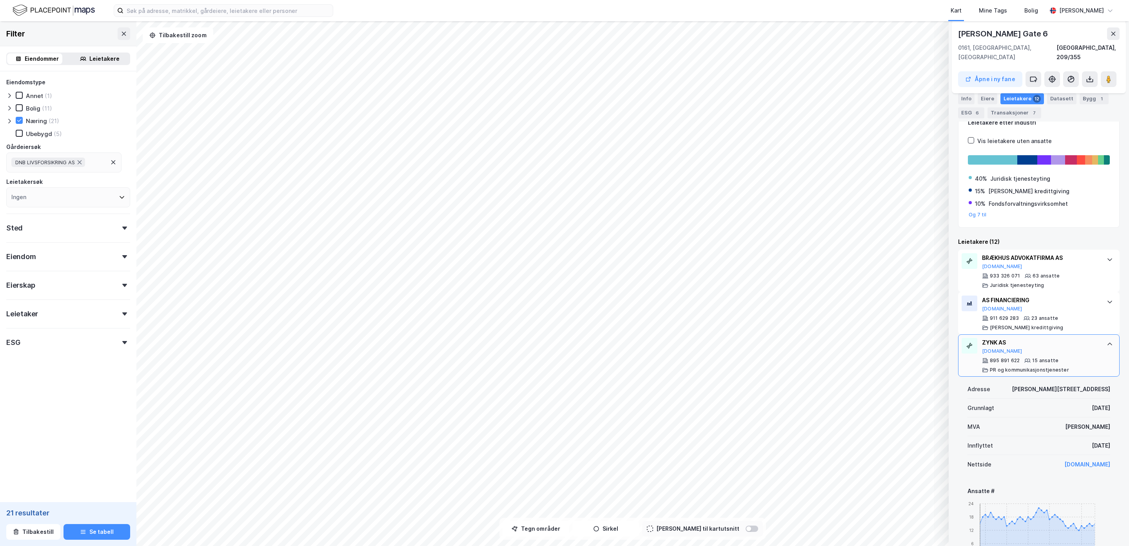
click at [1080, 340] on div "ZYNK AS [DOMAIN_NAME]" at bounding box center [1040, 346] width 117 height 16
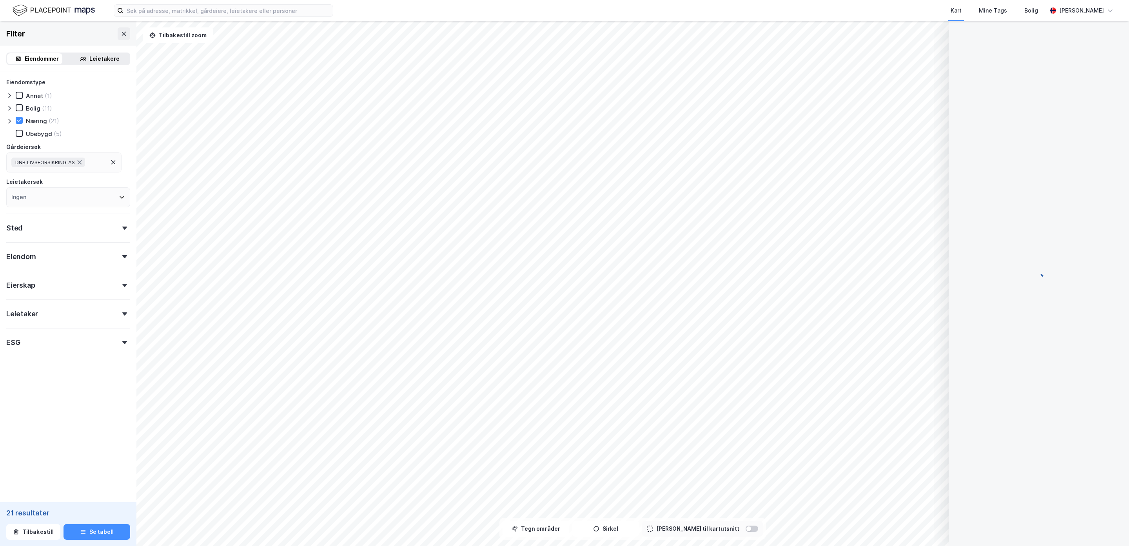
scroll to position [0, 0]
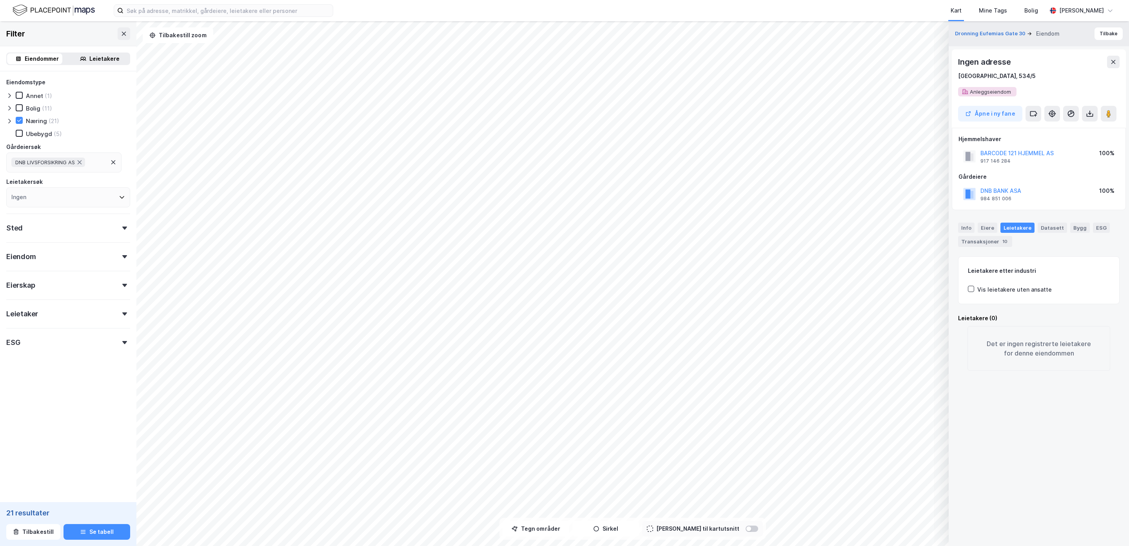
click at [112, 159] on icon at bounding box center [113, 162] width 6 height 6
click at [89, 58] on div "Leietakere" at bounding box center [104, 58] width 30 height 9
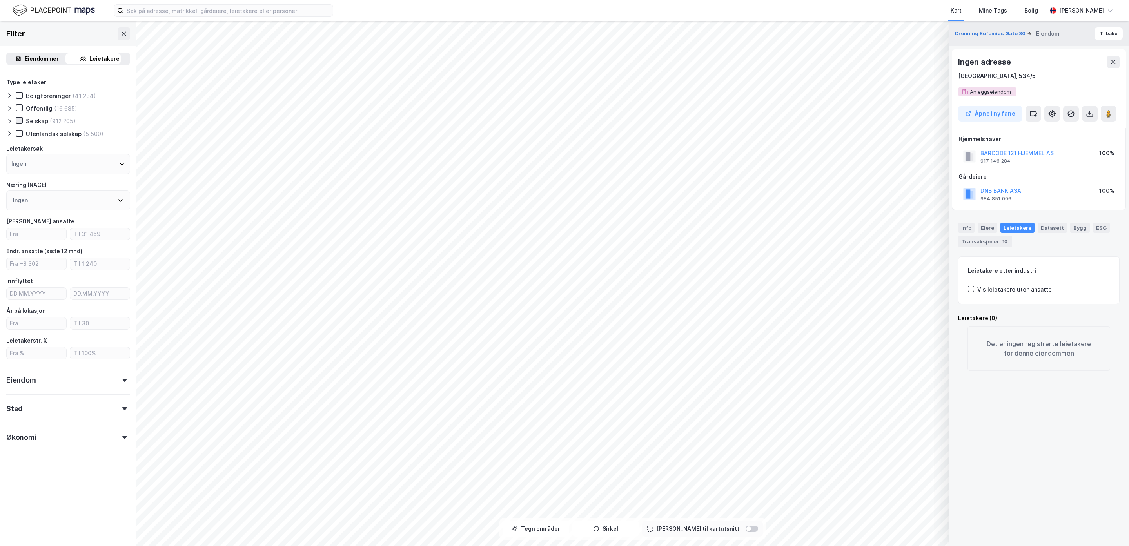
click at [20, 118] on icon at bounding box center [18, 120] width 5 height 5
click at [35, 165] on div "Ingen" at bounding box center [68, 164] width 124 height 20
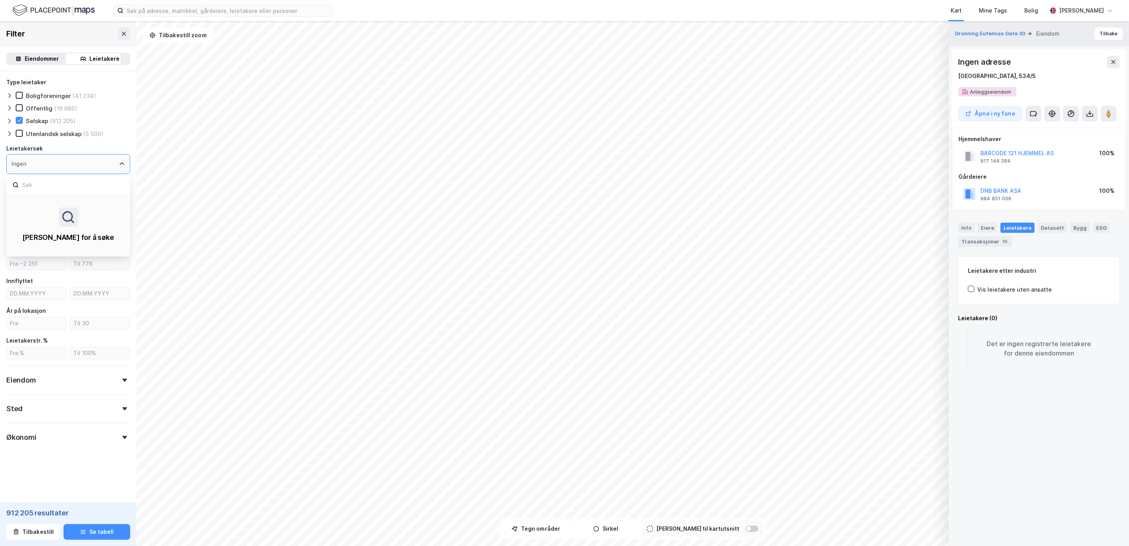
click at [38, 161] on div "Ingen" at bounding box center [68, 164] width 124 height 20
type input "DD.MM.YYYY"
click at [35, 293] on input "DD.MM.YYYY" at bounding box center [37, 294] width 60 height 12
click at [51, 308] on icon "calendar view is open, switch to year view" at bounding box center [46, 311] width 9 height 9
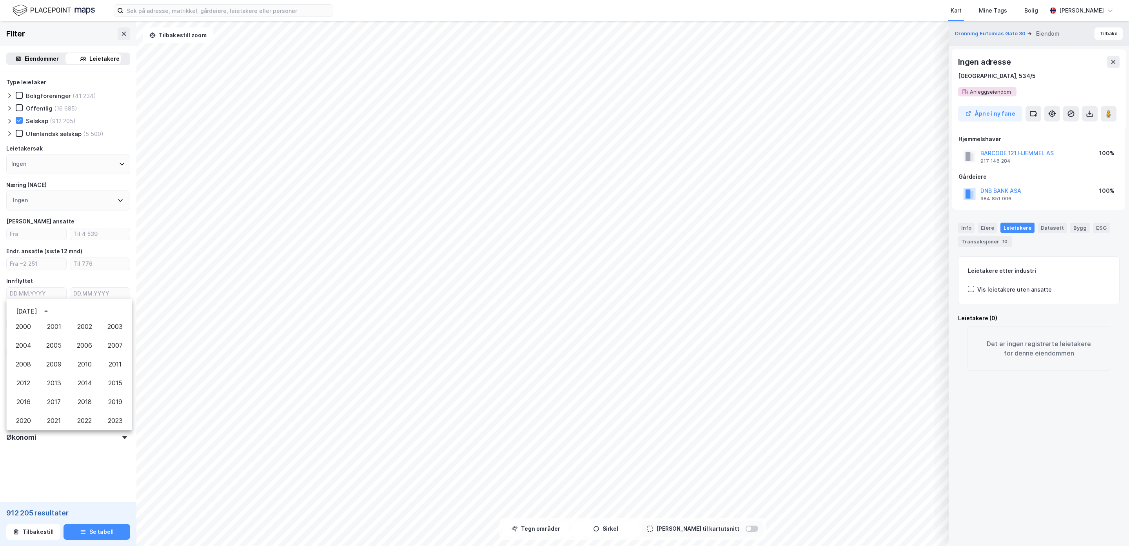
scroll to position [471, 0]
click at [18, 328] on button "2000" at bounding box center [23, 330] width 28 height 14
type input "[DATE]"
click at [97, 293] on input "text" at bounding box center [102, 294] width 55 height 12
click at [115, 310] on icon "calendar view is open, switch to year view" at bounding box center [109, 311] width 9 height 9
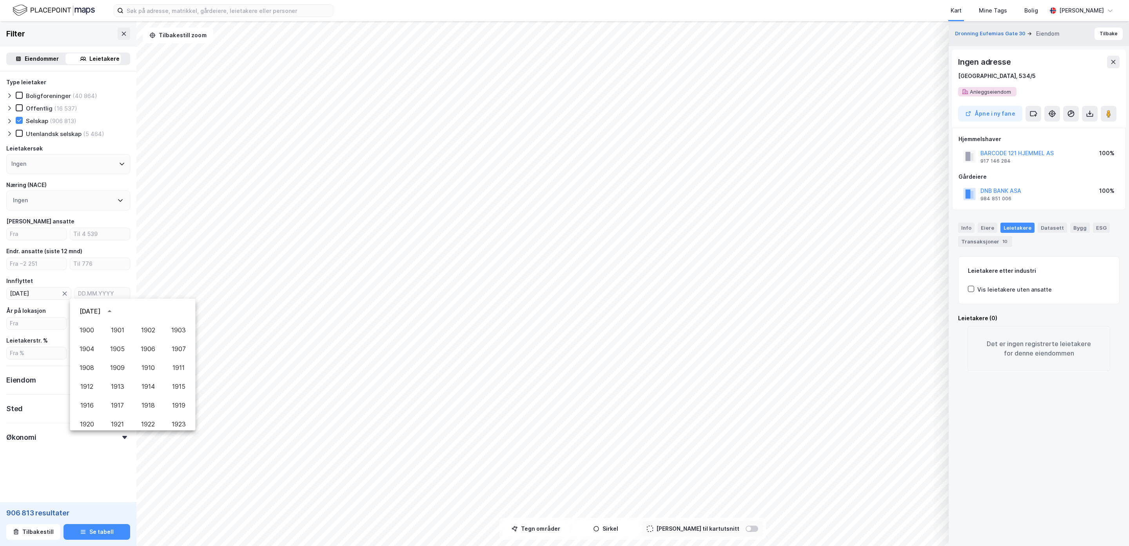
scroll to position [538, 0]
click at [114, 354] on button "2021" at bounding box center [118, 357] width 28 height 14
type input "[DATE]"
click at [61, 467] on form "Type leietaker Boligforeninger (26 724) Offentlig (13 928) Selskap (470 583) Ut…" at bounding box center [68, 281] width 124 height 407
click at [105, 376] on div "Eiendom" at bounding box center [68, 377] width 124 height 22
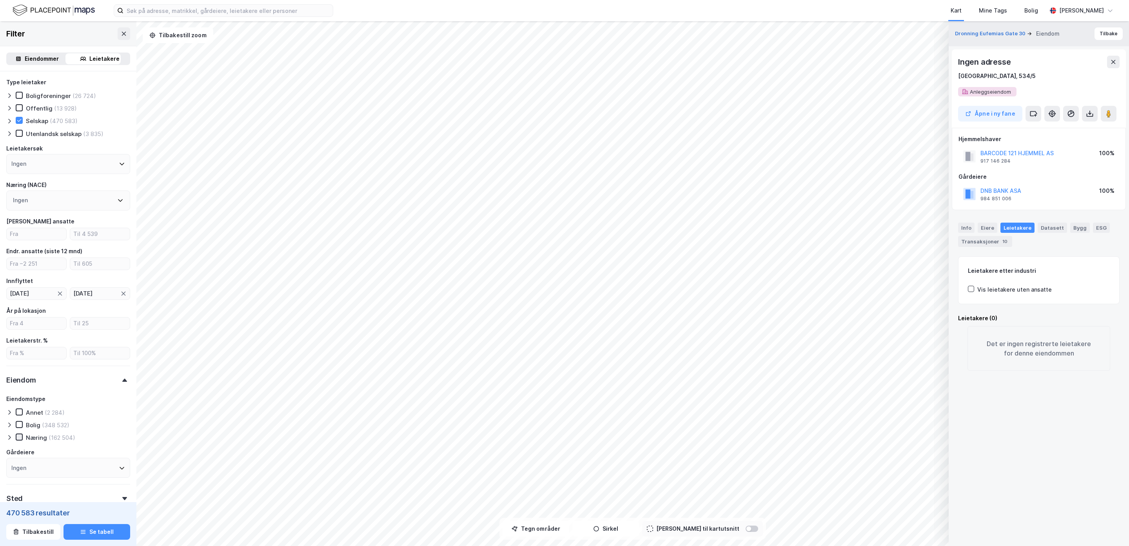
click at [18, 434] on icon at bounding box center [18, 436] width 5 height 5
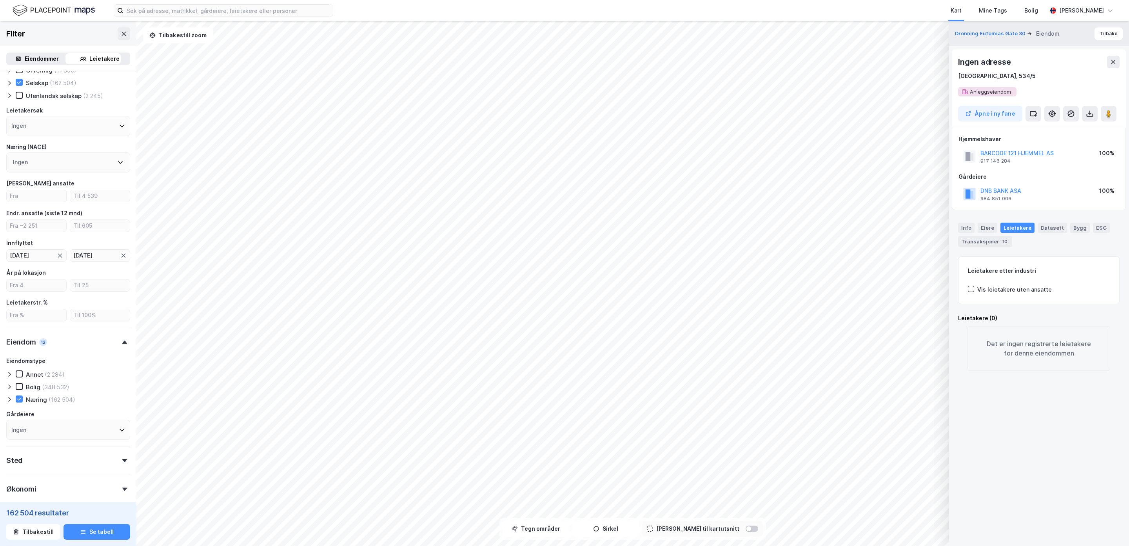
scroll to position [77, 0]
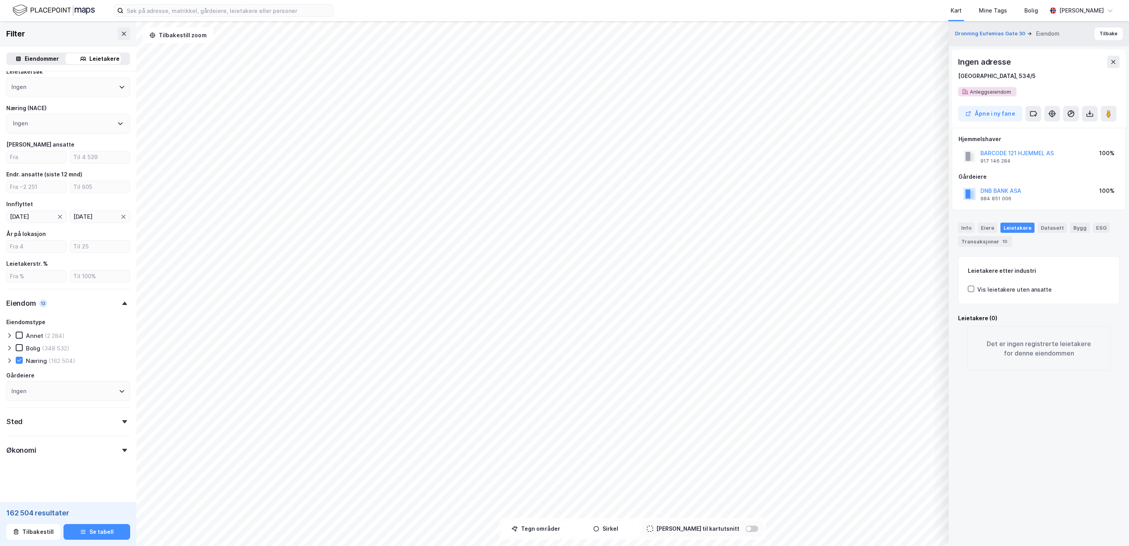
click at [122, 421] on icon at bounding box center [124, 421] width 5 height 3
click at [109, 389] on div "Ingen" at bounding box center [68, 391] width 124 height 20
click at [25, 156] on input "number" at bounding box center [37, 157] width 60 height 12
type input "20"
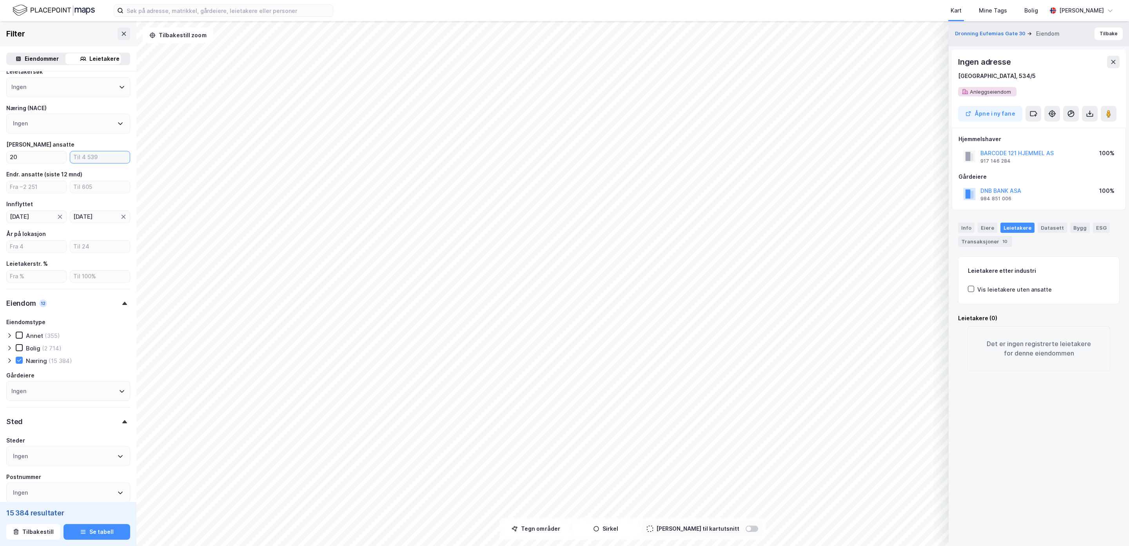
click at [91, 157] on input "number" at bounding box center [100, 157] width 60 height 12
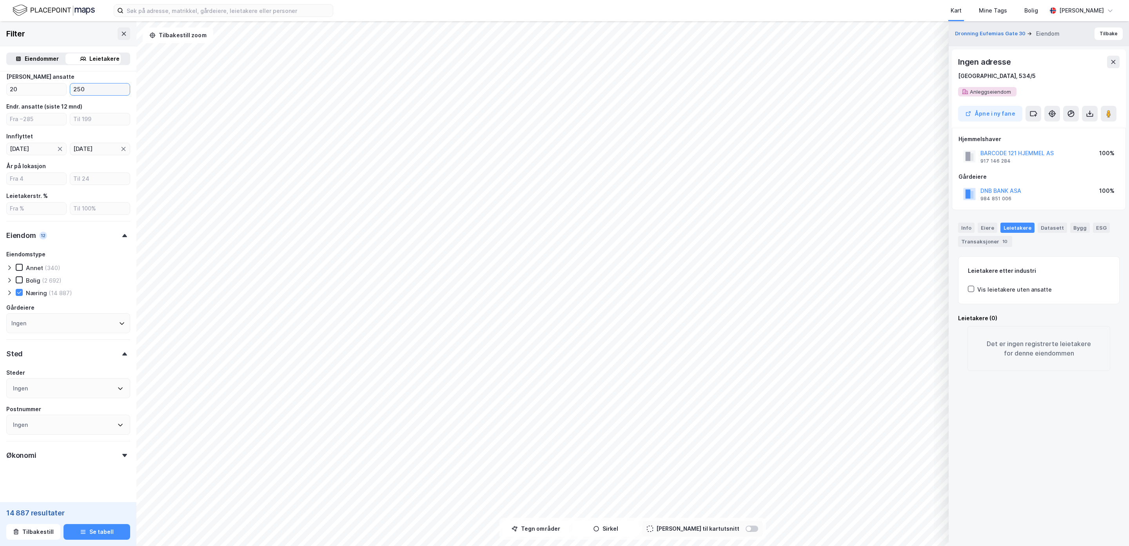
scroll to position [150, 0]
type input "250"
click at [119, 449] on div at bounding box center [124, 450] width 11 height 3
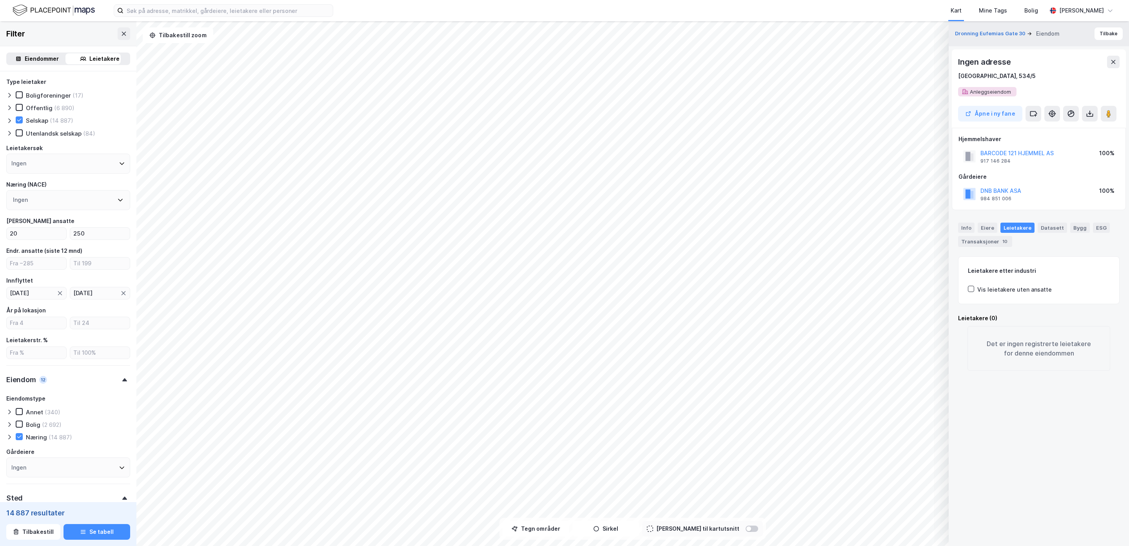
scroll to position [0, 0]
click at [117, 199] on icon at bounding box center [120, 200] width 6 height 6
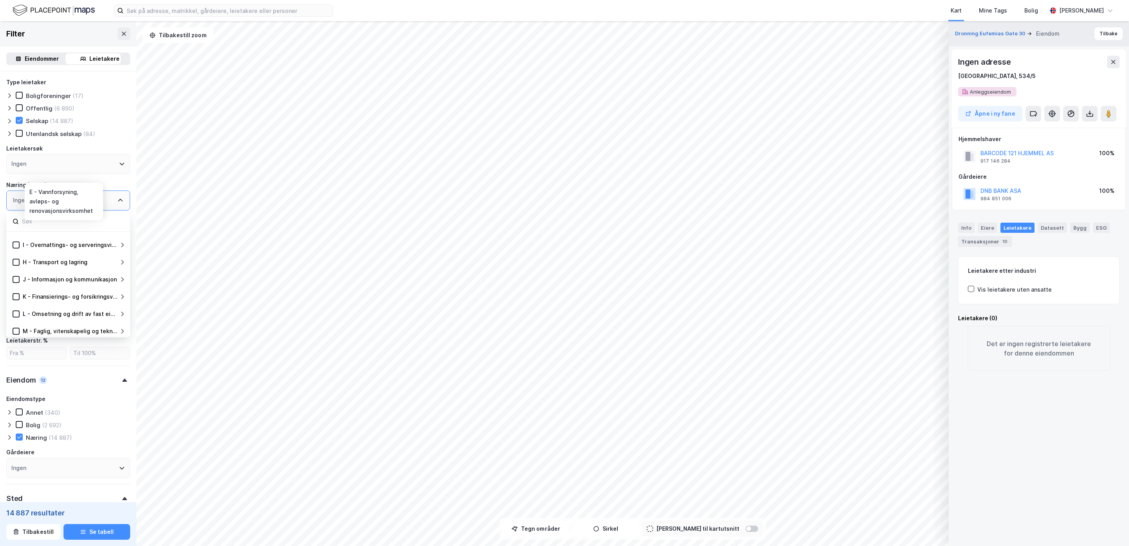
scroll to position [118, 0]
click at [14, 293] on icon at bounding box center [15, 295] width 5 height 5
click at [15, 328] on icon at bounding box center [15, 330] width 5 height 5
click at [16, 276] on icon at bounding box center [15, 278] width 5 height 5
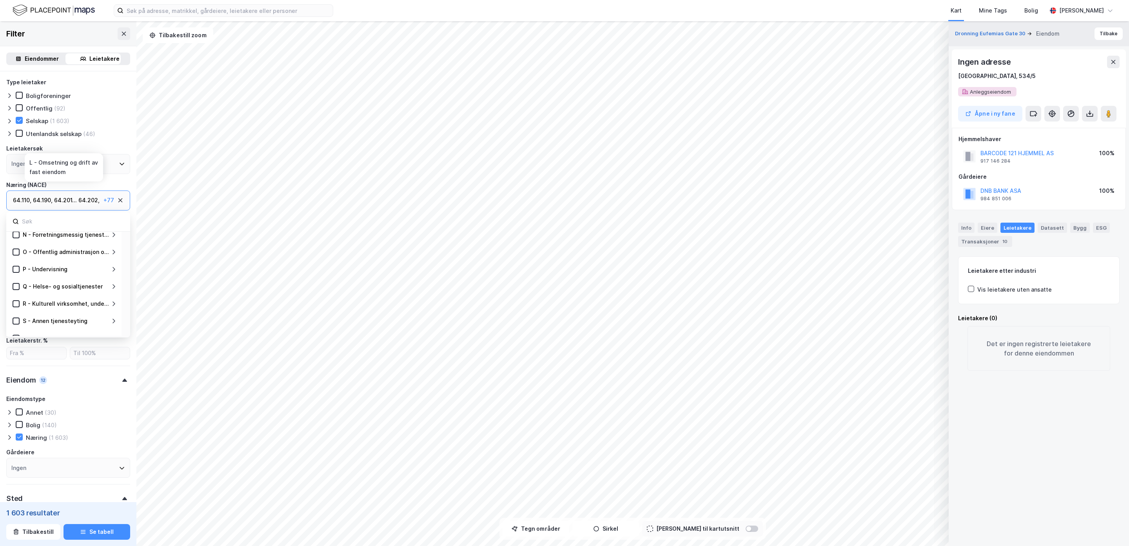
scroll to position [235, 0]
click at [15, 314] on icon at bounding box center [15, 316] width 5 height 5
type input "--- (1 648)"
click at [88, 531] on button "Se tabell" at bounding box center [97, 532] width 67 height 16
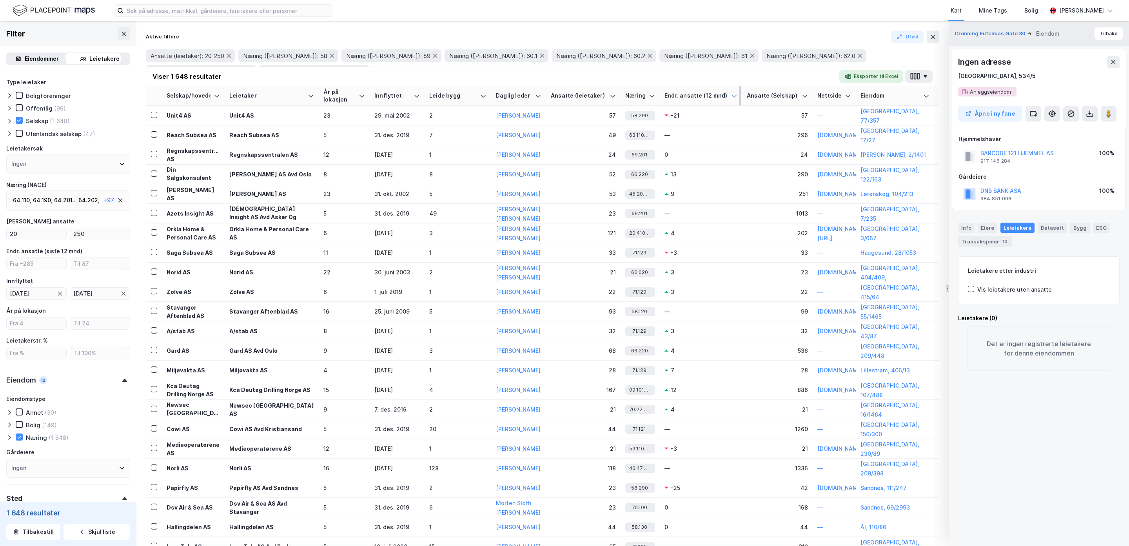
click at [733, 93] on icon at bounding box center [734, 96] width 6 height 6
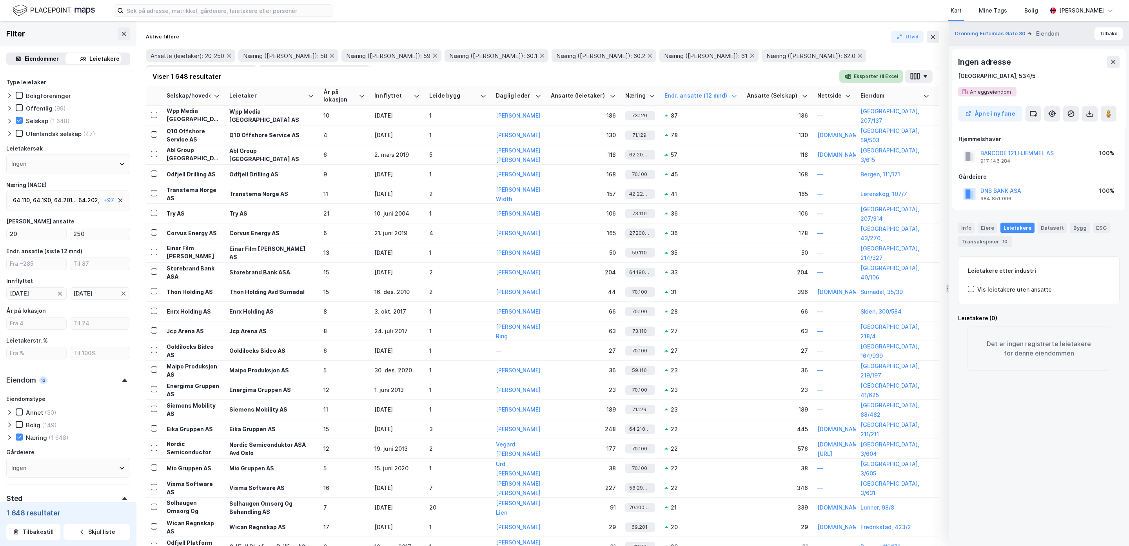
click at [859, 78] on button "Eksporter til Excel" at bounding box center [872, 76] width 64 height 13
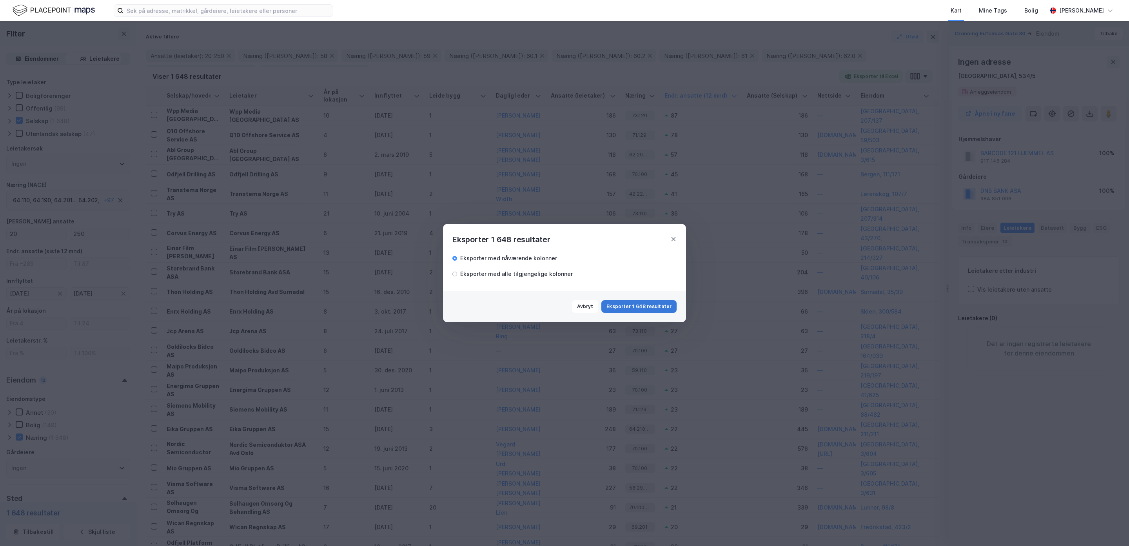
click at [651, 302] on button "Eksporter 1 648 resultater" at bounding box center [639, 306] width 75 height 13
